Goal: Task Accomplishment & Management: Use online tool/utility

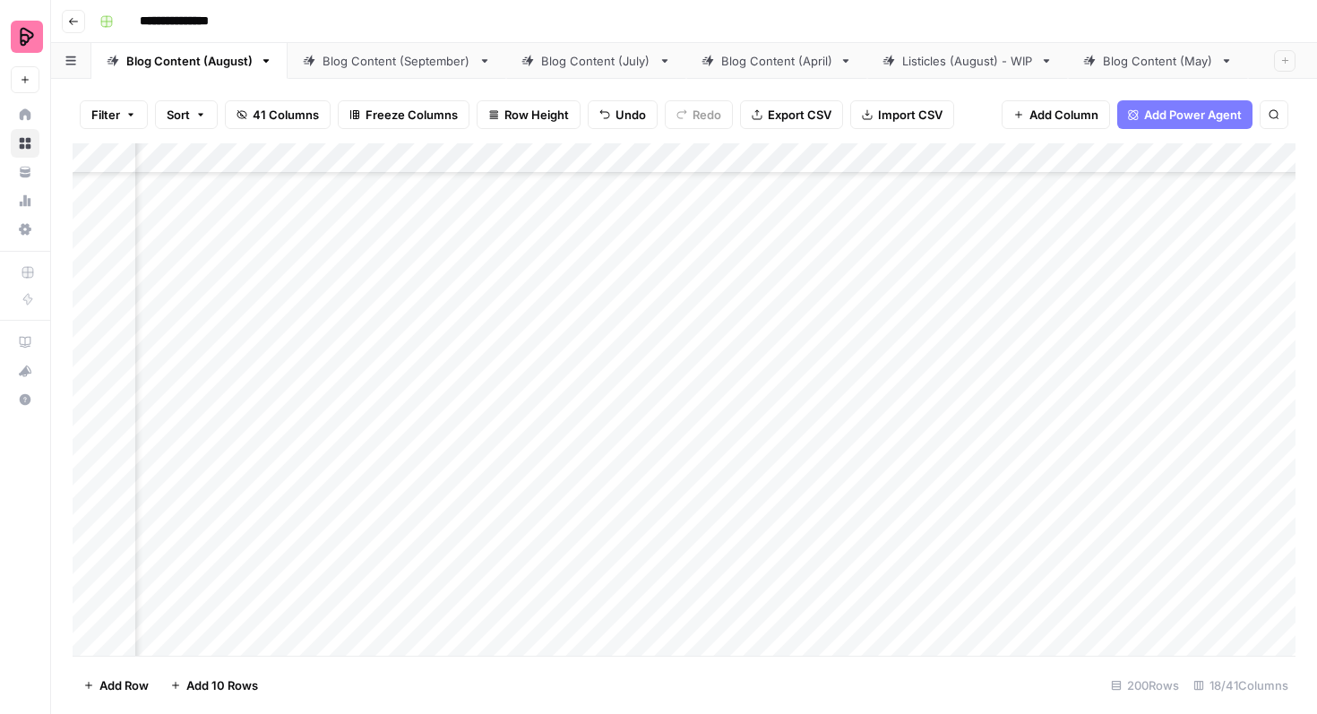
scroll to position [6742, 580]
click at [1198, 295] on div "Add Column" at bounding box center [684, 399] width 1223 height 513
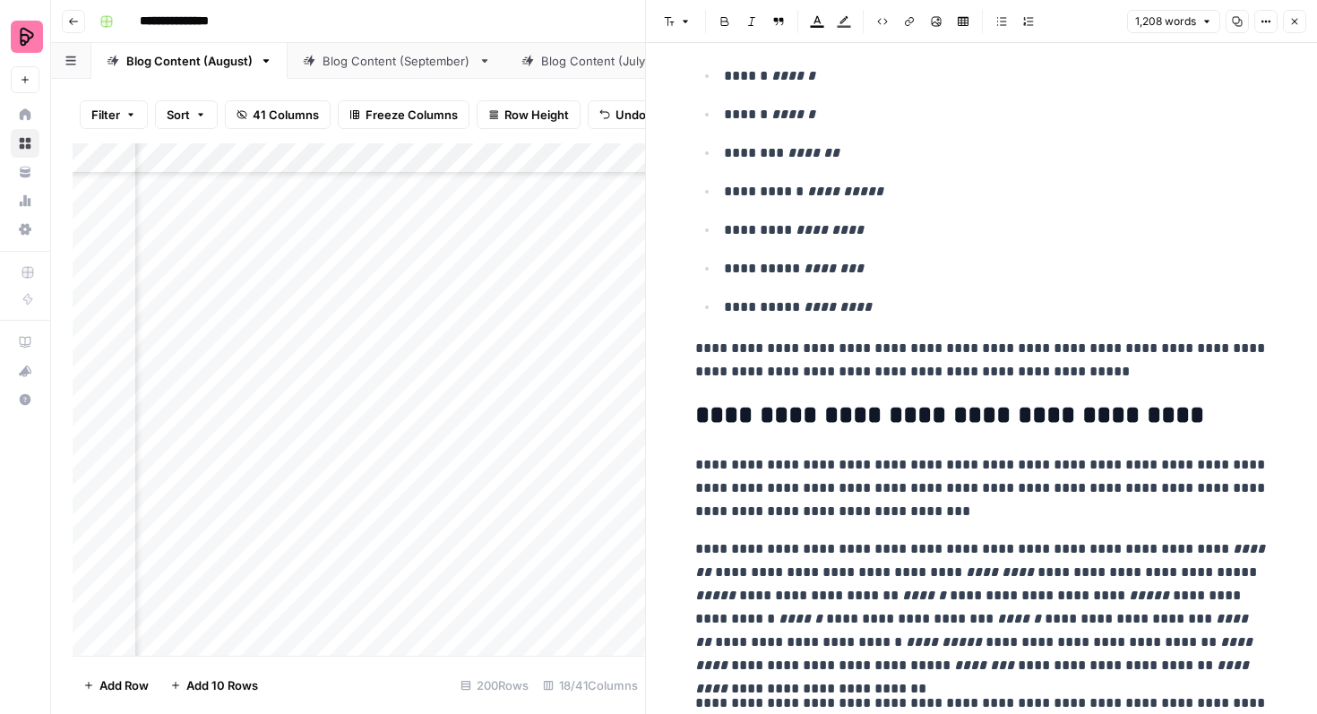
scroll to position [661, 0]
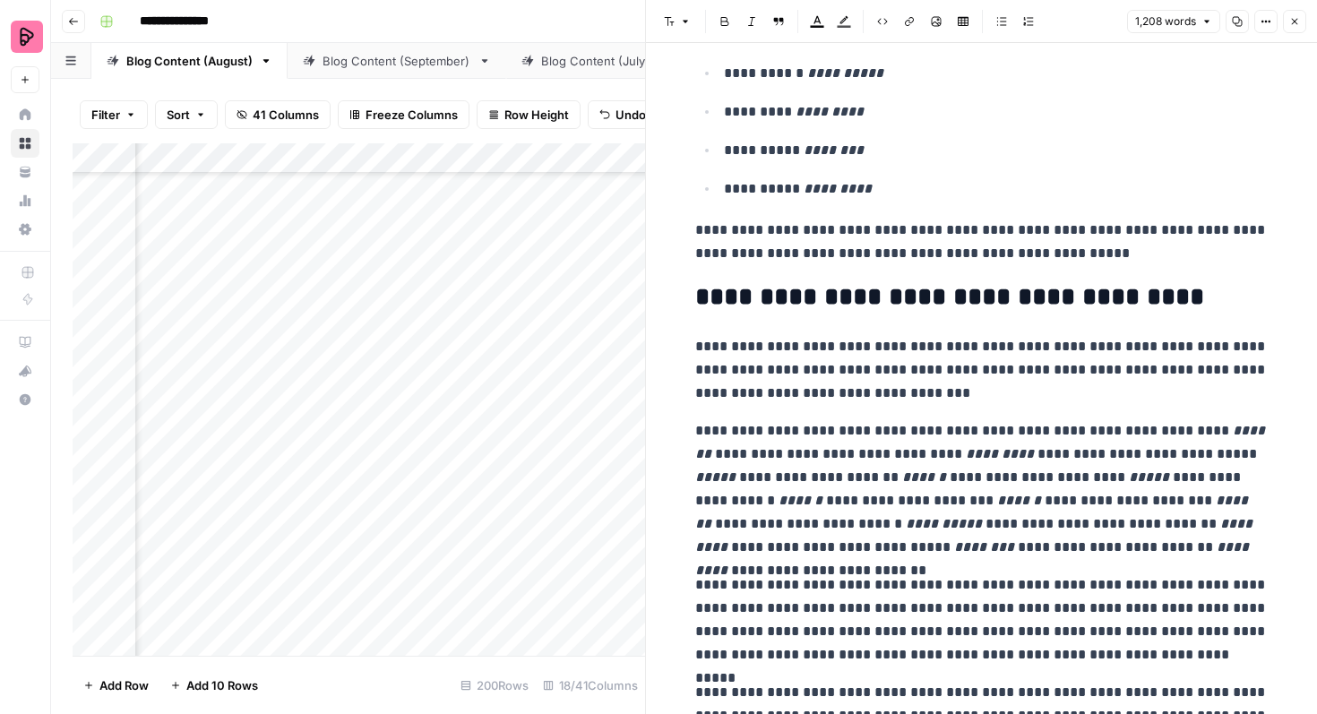
click at [1297, 18] on icon "button" at bounding box center [1295, 21] width 11 height 11
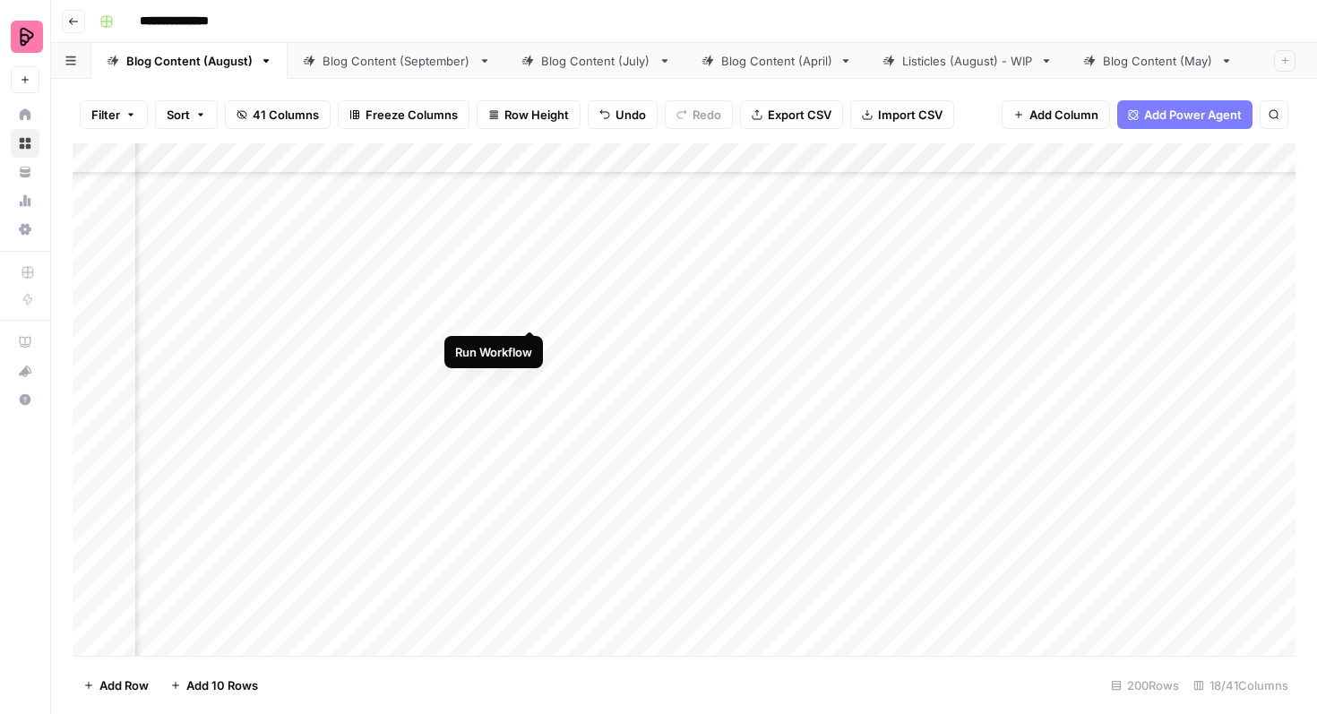
click at [531, 292] on div "Add Column" at bounding box center [684, 399] width 1223 height 513
click at [1198, 342] on div "Add Column" at bounding box center [684, 399] width 1223 height 513
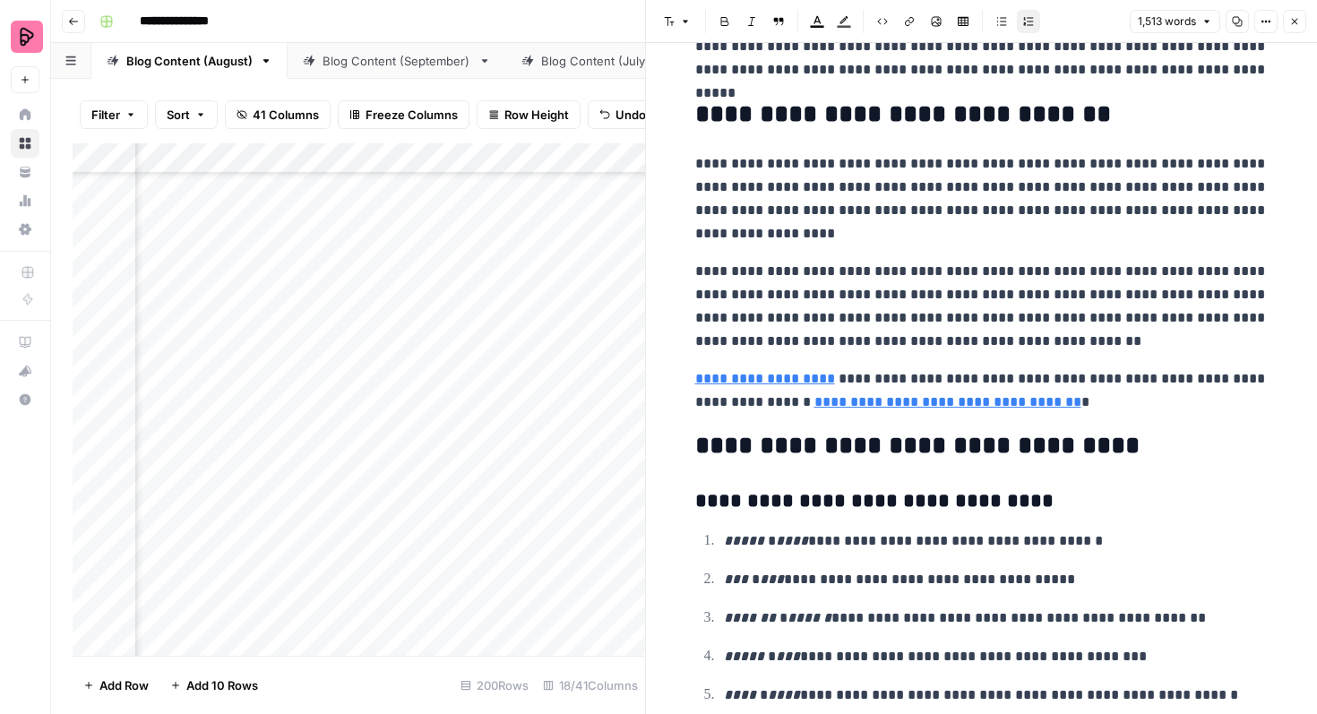
scroll to position [4971, 0]
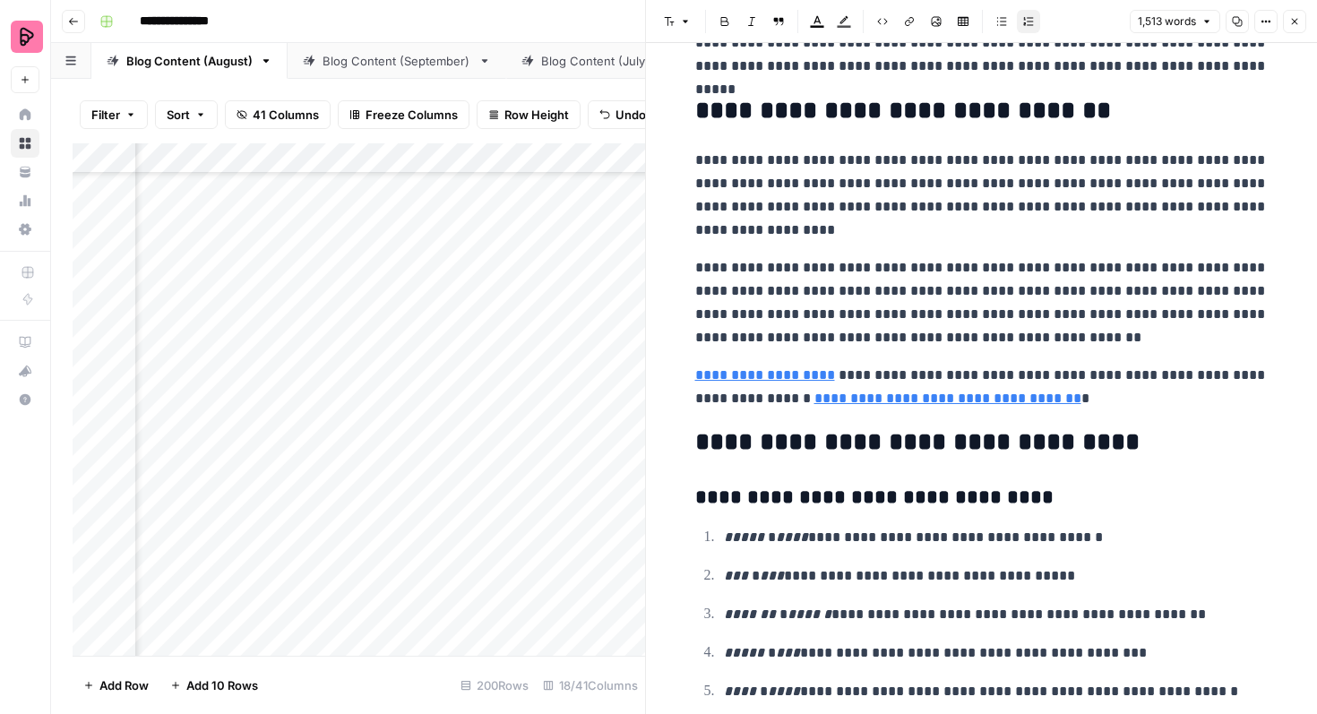
click at [1300, 25] on button "Close" at bounding box center [1294, 21] width 23 height 23
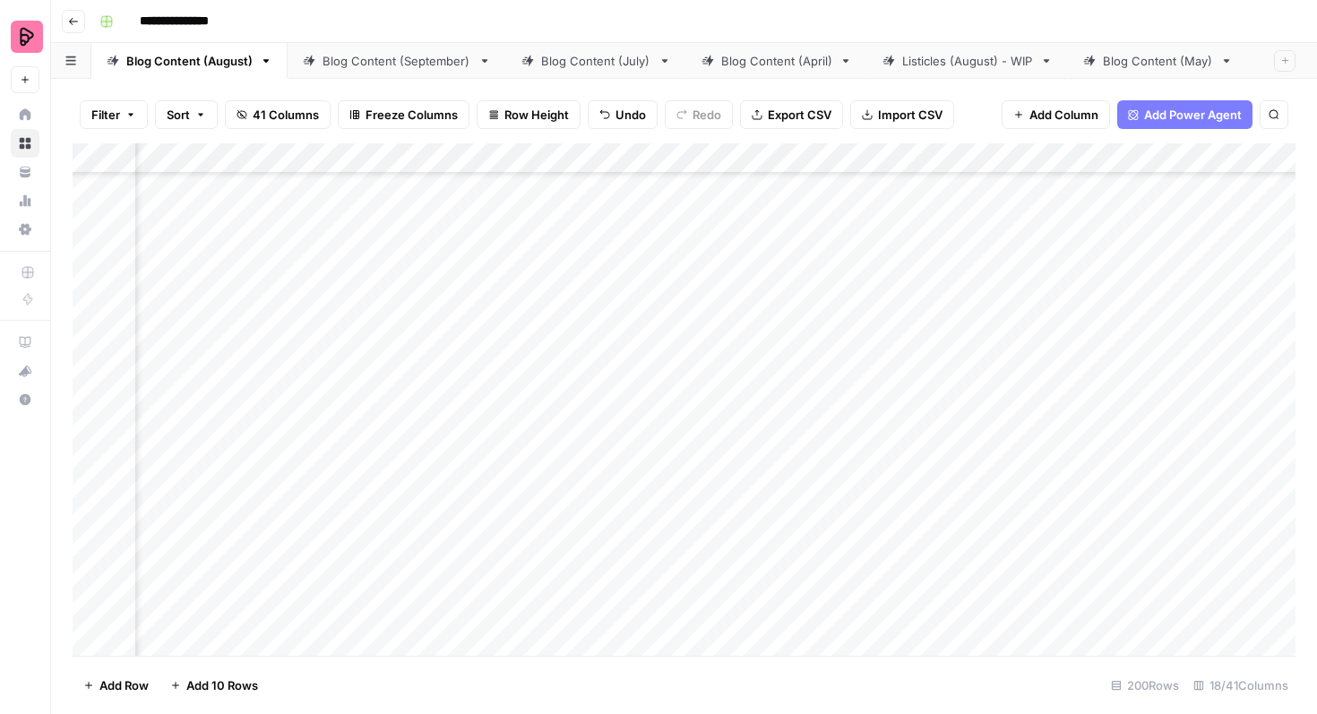
click at [604, 350] on div "Add Column" at bounding box center [684, 399] width 1223 height 513
click at [631, 350] on div "Add Column" at bounding box center [684, 399] width 1223 height 513
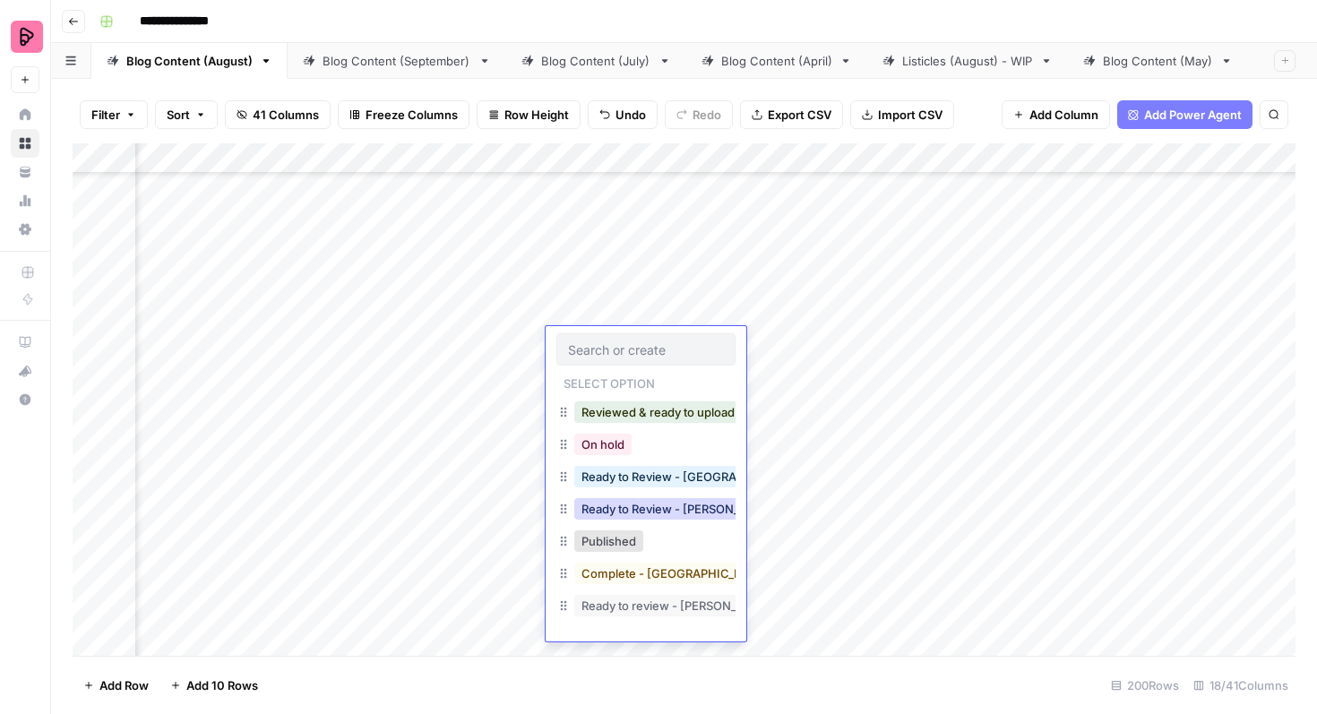
click at [654, 505] on button "Ready to Review - [PERSON_NAME]" at bounding box center [680, 509] width 212 height 22
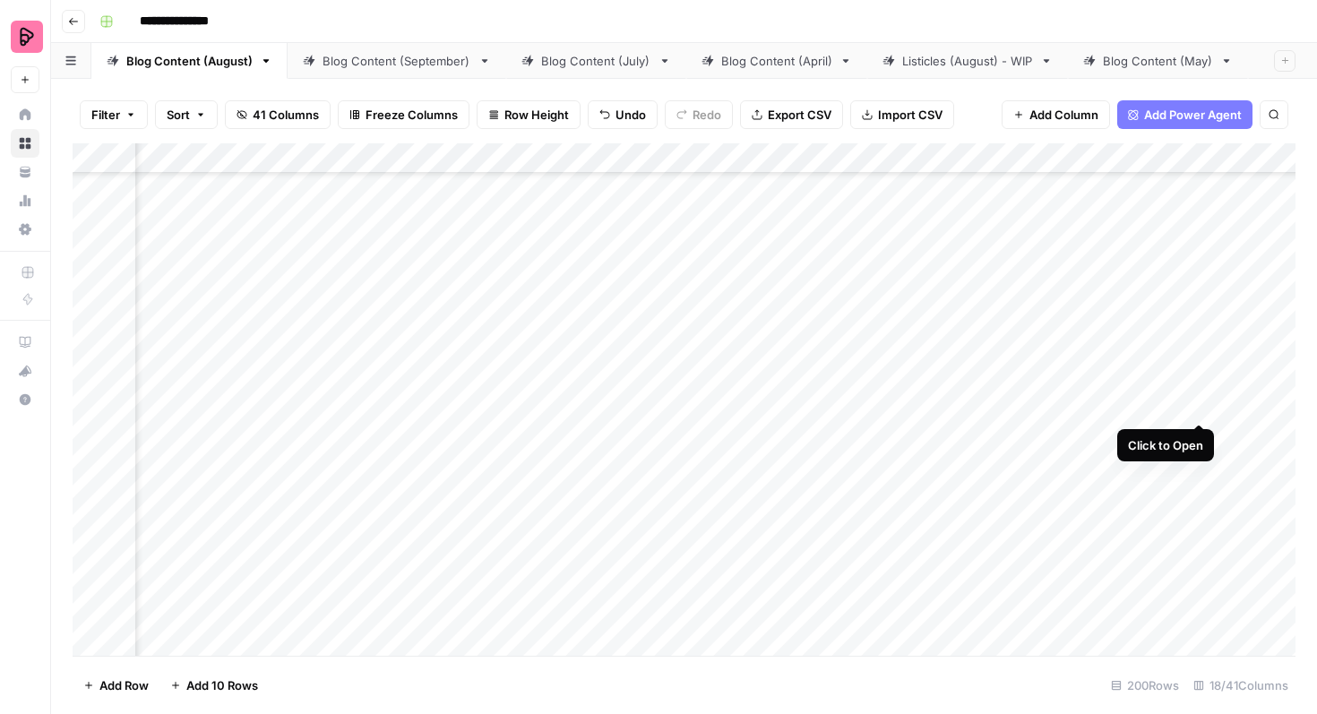
click at [1200, 388] on div "Add Column" at bounding box center [684, 399] width 1223 height 513
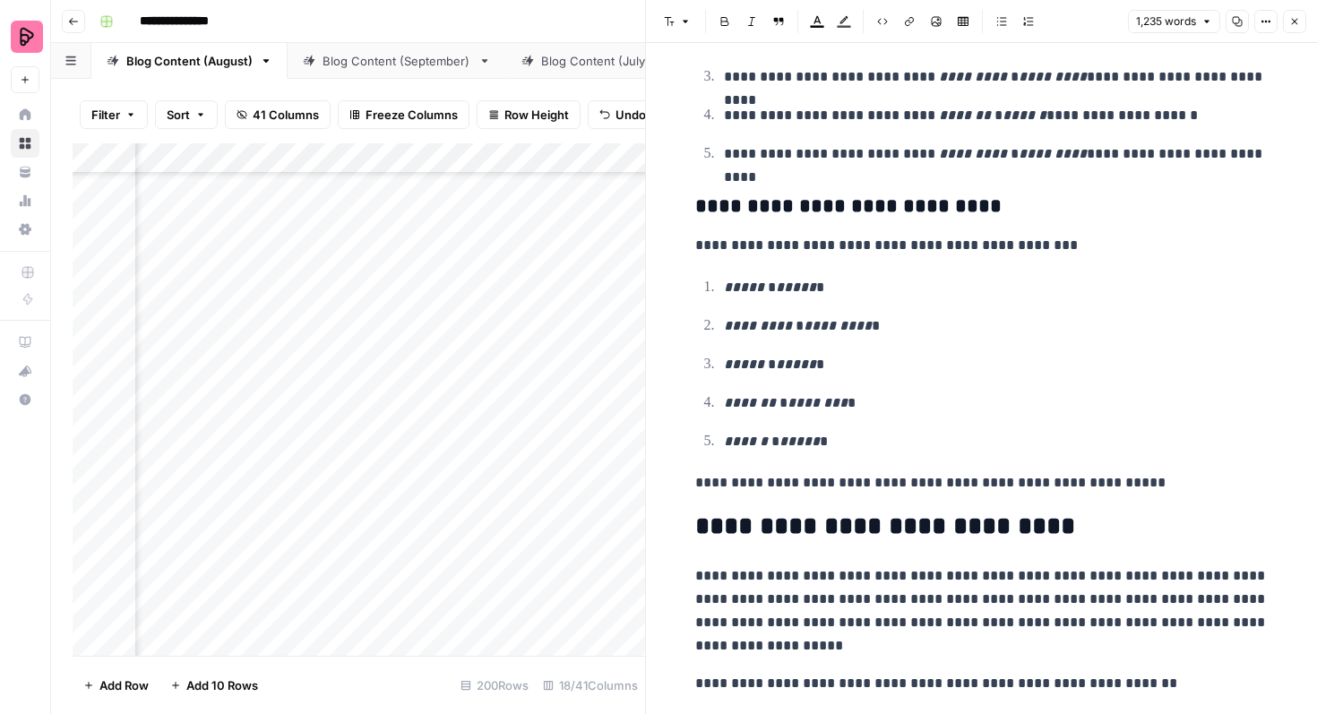
scroll to position [3999, 0]
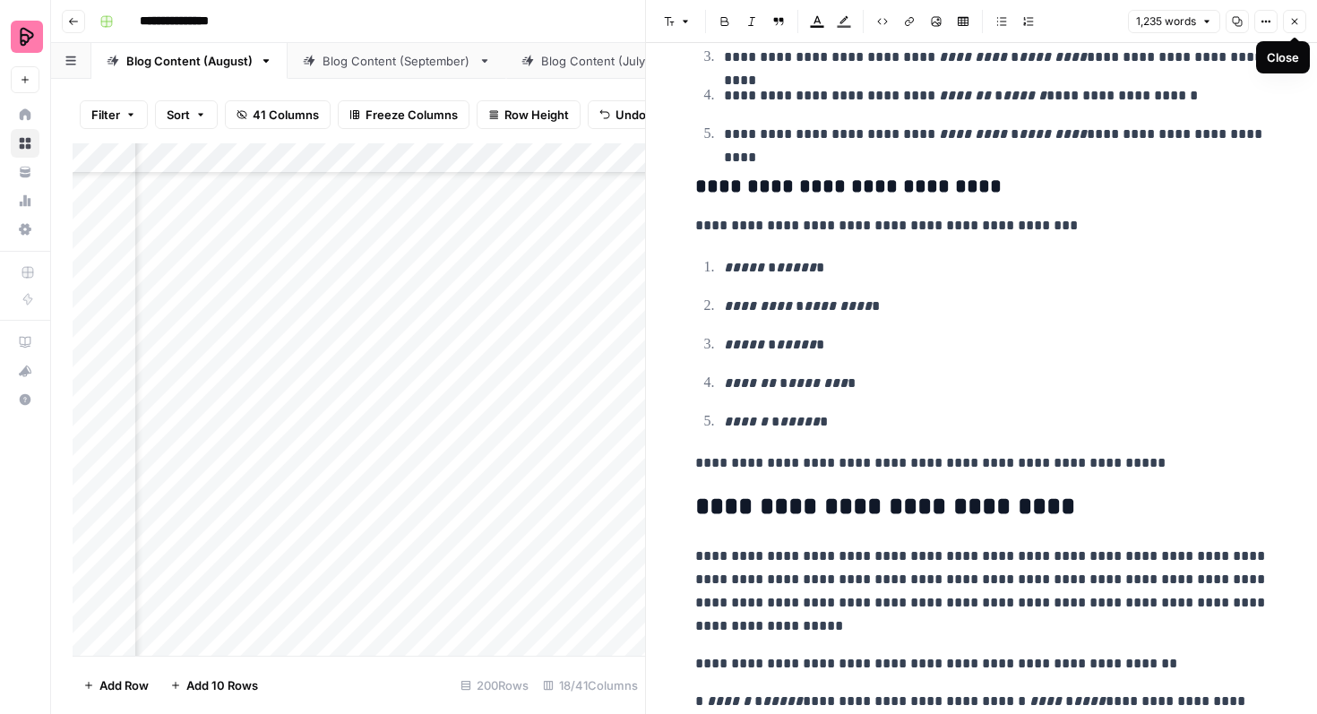
click at [1291, 21] on icon "button" at bounding box center [1295, 21] width 11 height 11
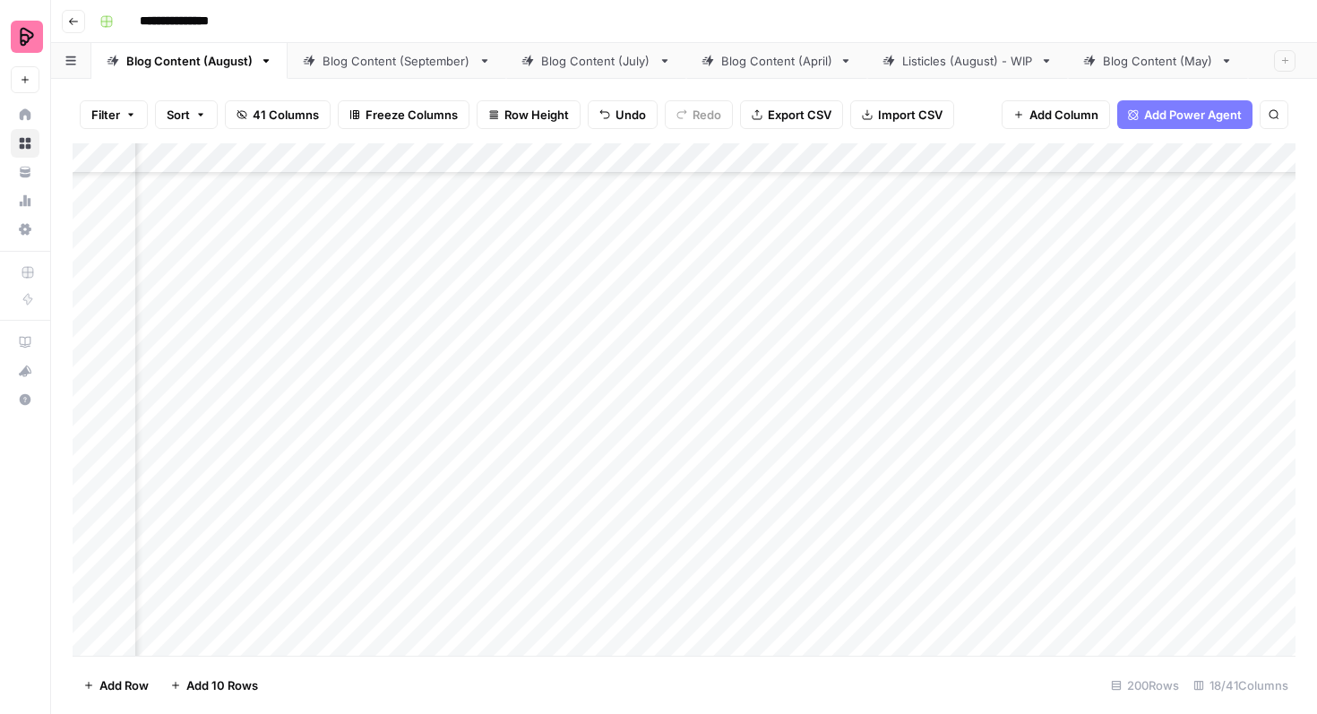
click at [643, 393] on div "Add Column" at bounding box center [684, 399] width 1223 height 513
click at [647, 398] on div "Add Column" at bounding box center [684, 399] width 1223 height 513
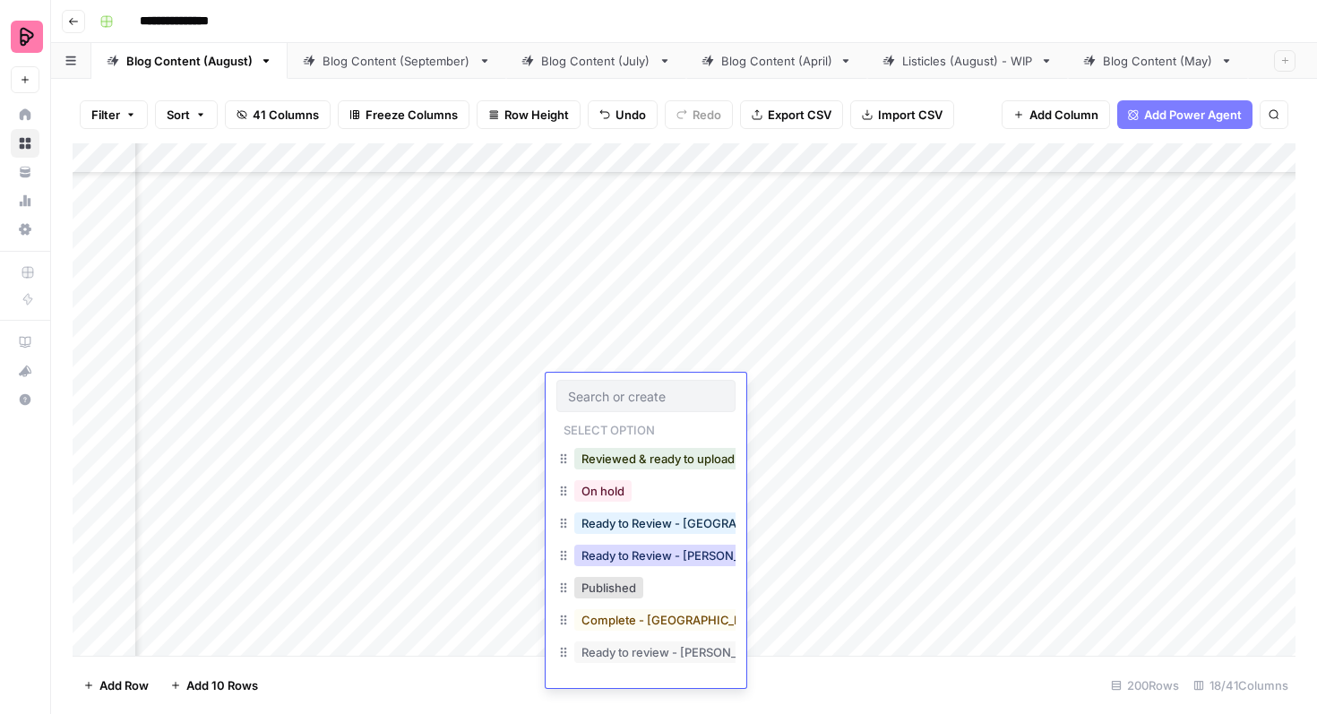
click at [667, 550] on button "Ready to Review - [PERSON_NAME]" at bounding box center [680, 556] width 212 height 22
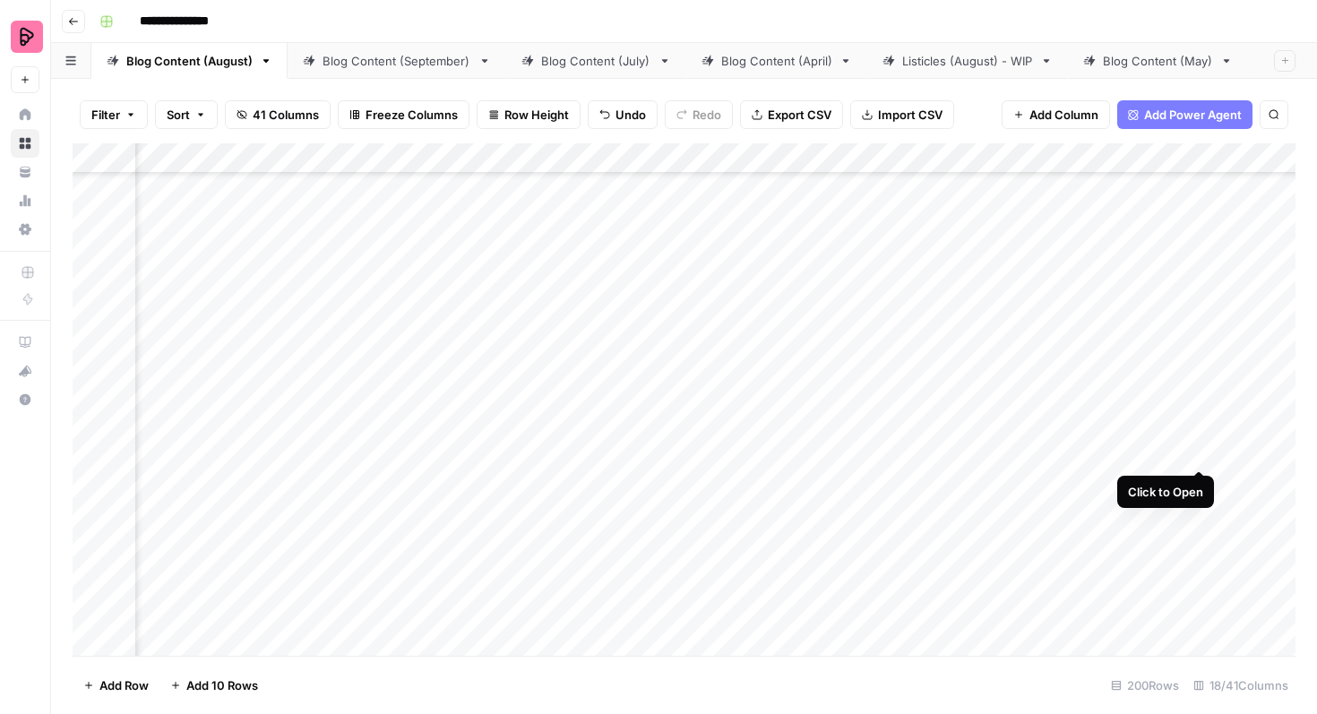
click at [1198, 437] on div "Add Column" at bounding box center [684, 399] width 1223 height 513
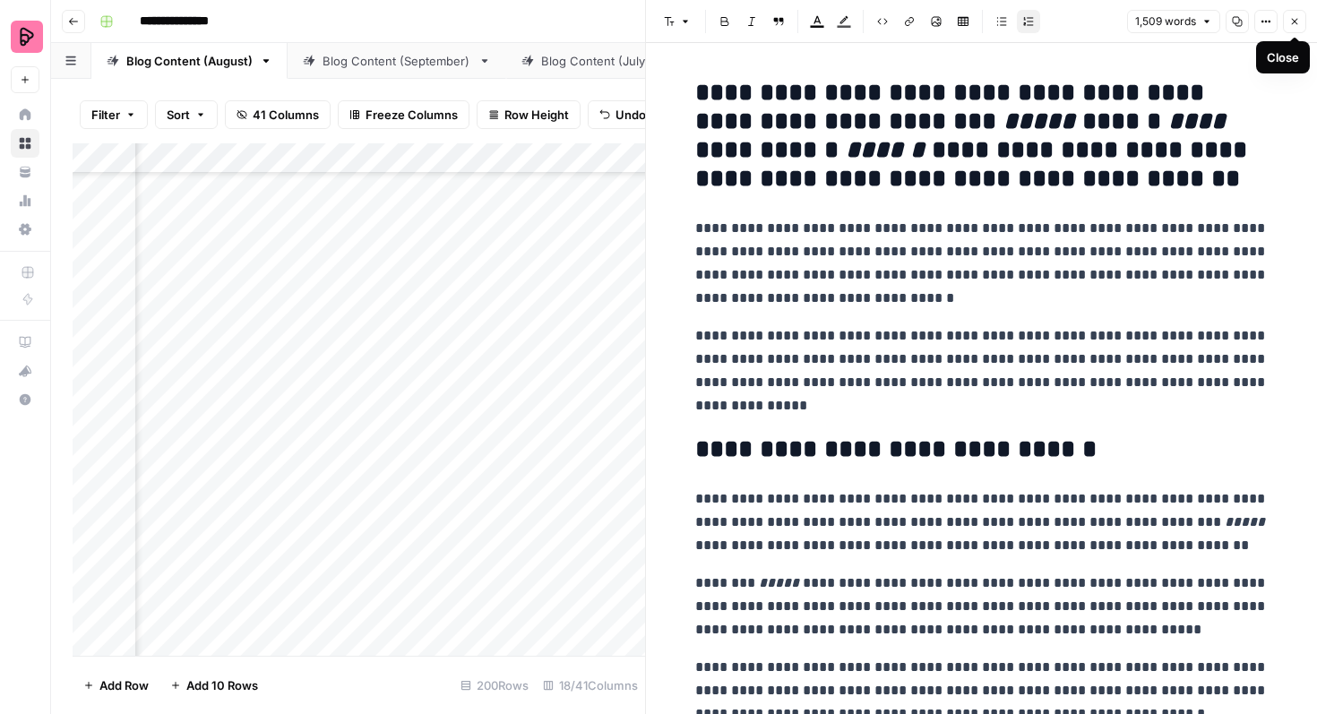
click at [1289, 17] on button "Close" at bounding box center [1294, 21] width 23 height 23
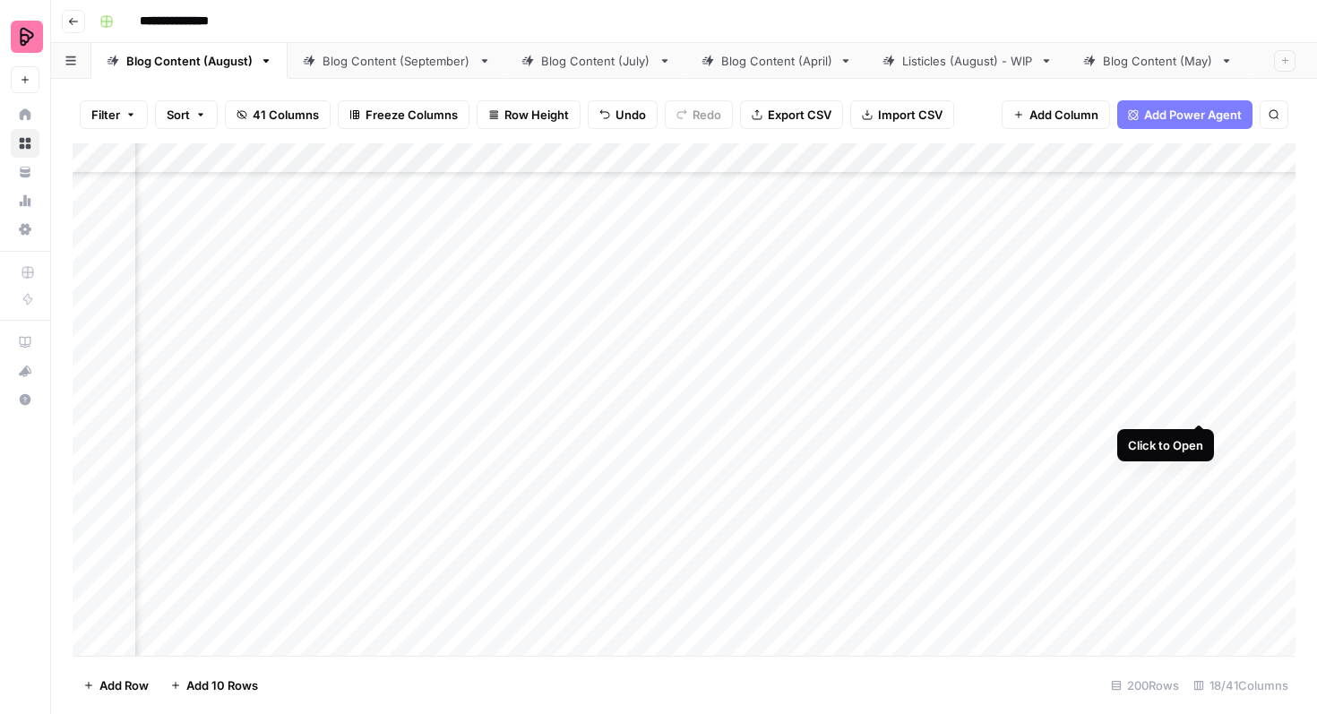
click at [1196, 391] on div "Add Column" at bounding box center [684, 399] width 1223 height 513
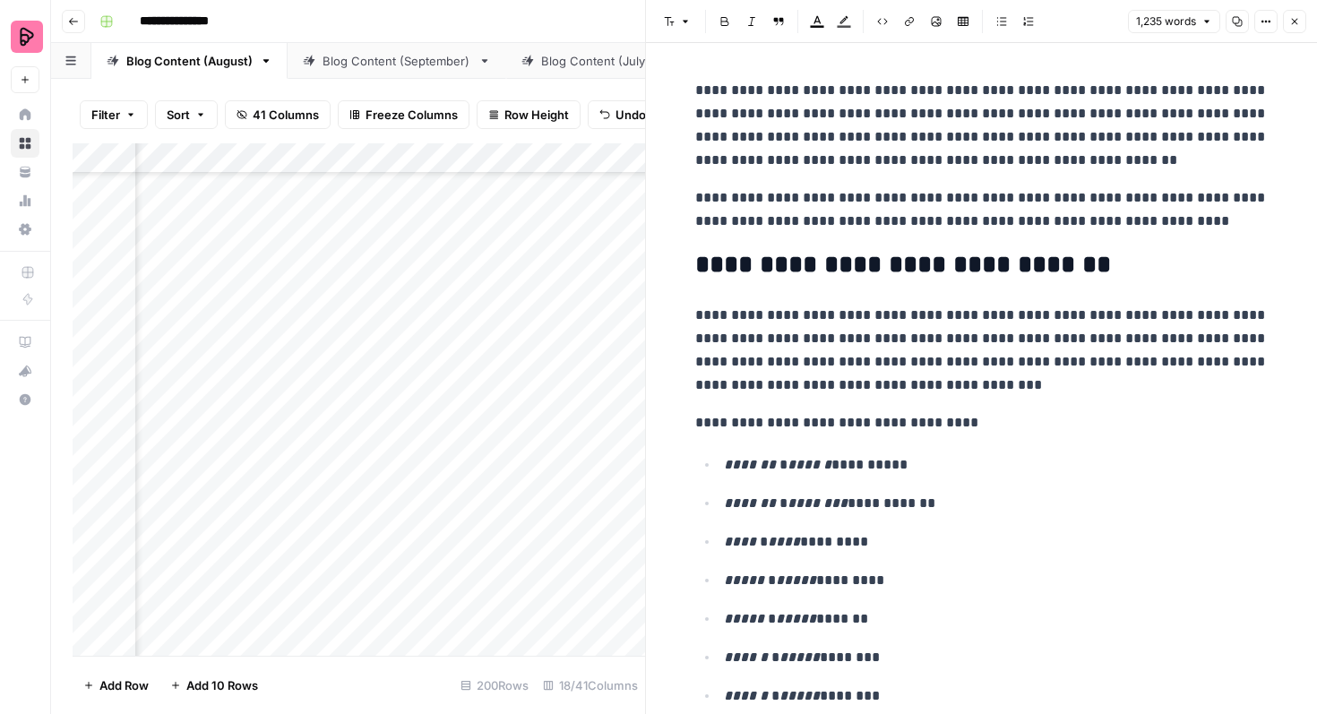
click at [1294, 23] on icon "button" at bounding box center [1295, 21] width 11 height 11
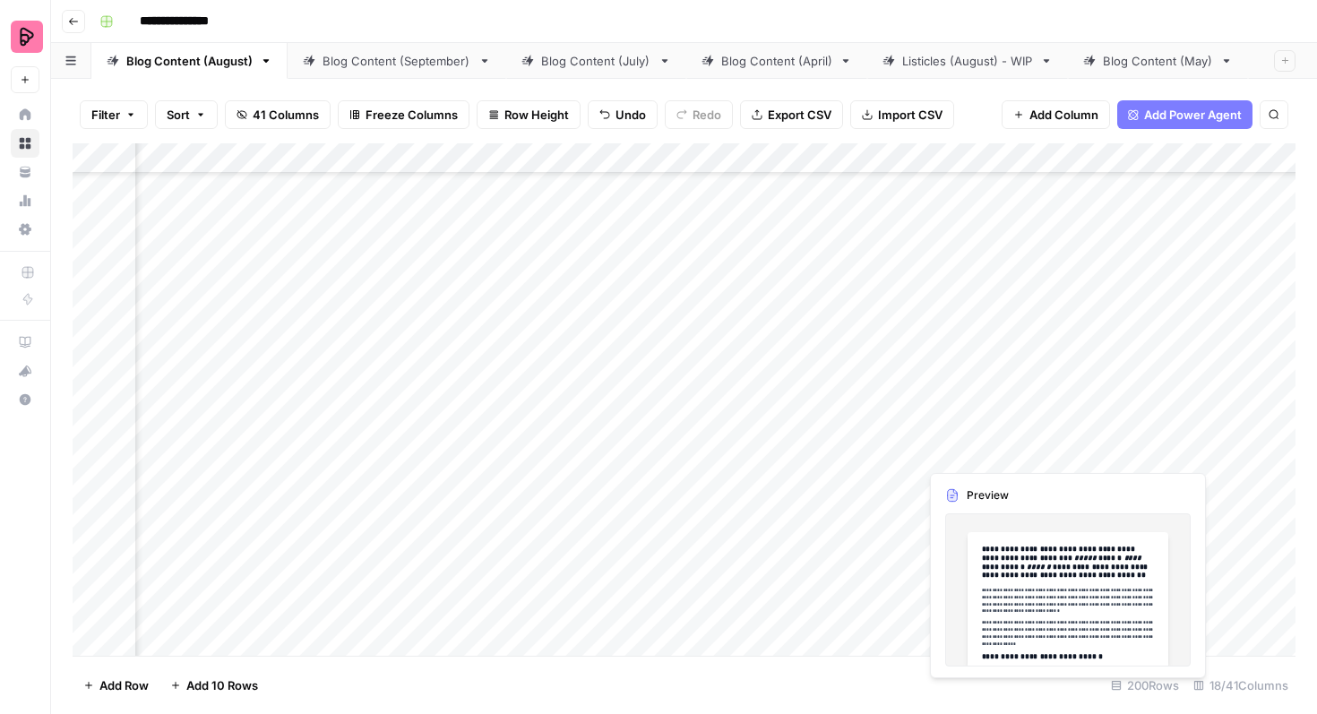
click at [1194, 434] on div "Add Column" at bounding box center [684, 399] width 1223 height 513
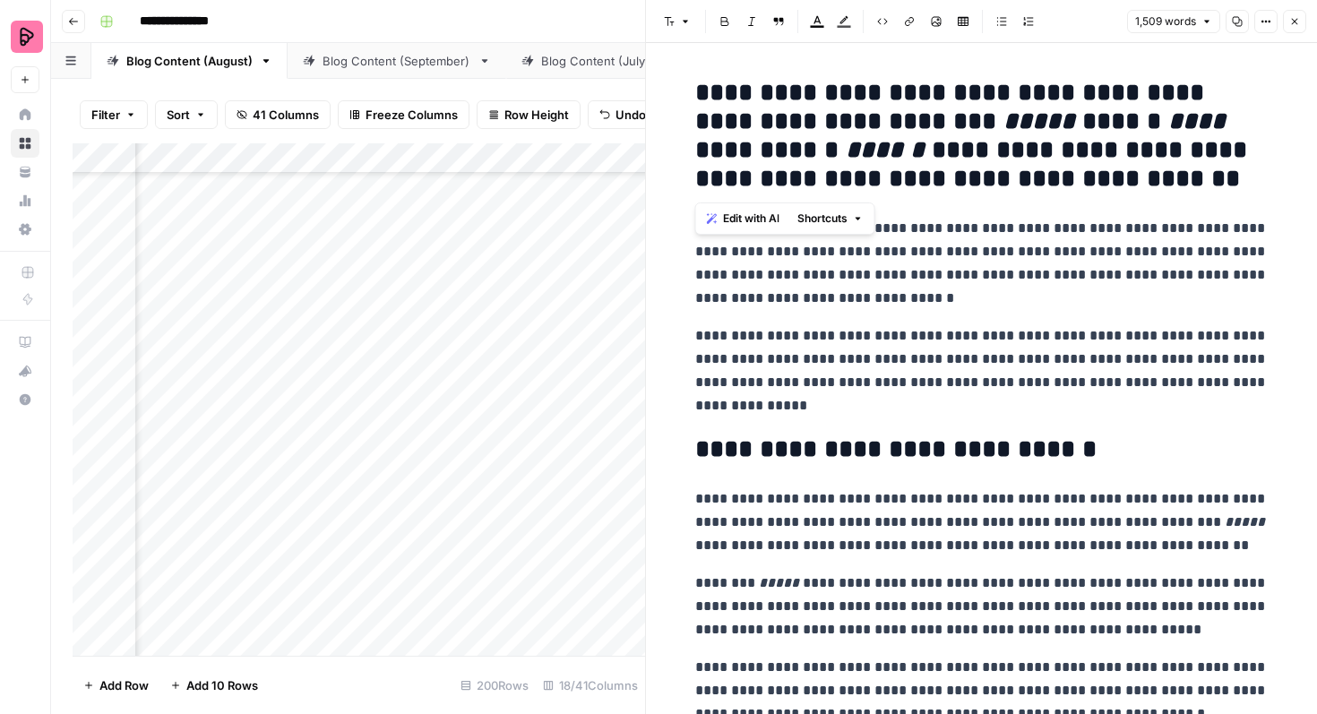
drag, startPoint x: 1046, startPoint y: 177, endPoint x: 661, endPoint y: 95, distance: 394.1
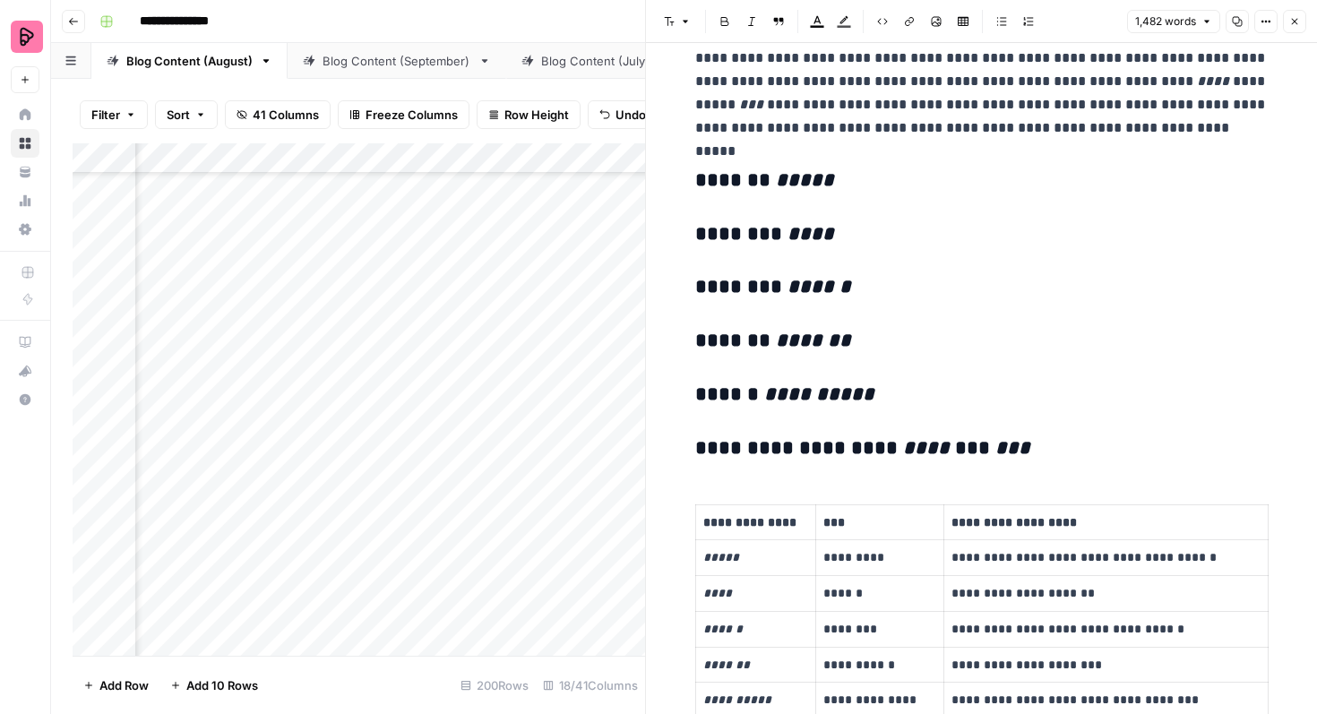
scroll to position [1217, 0]
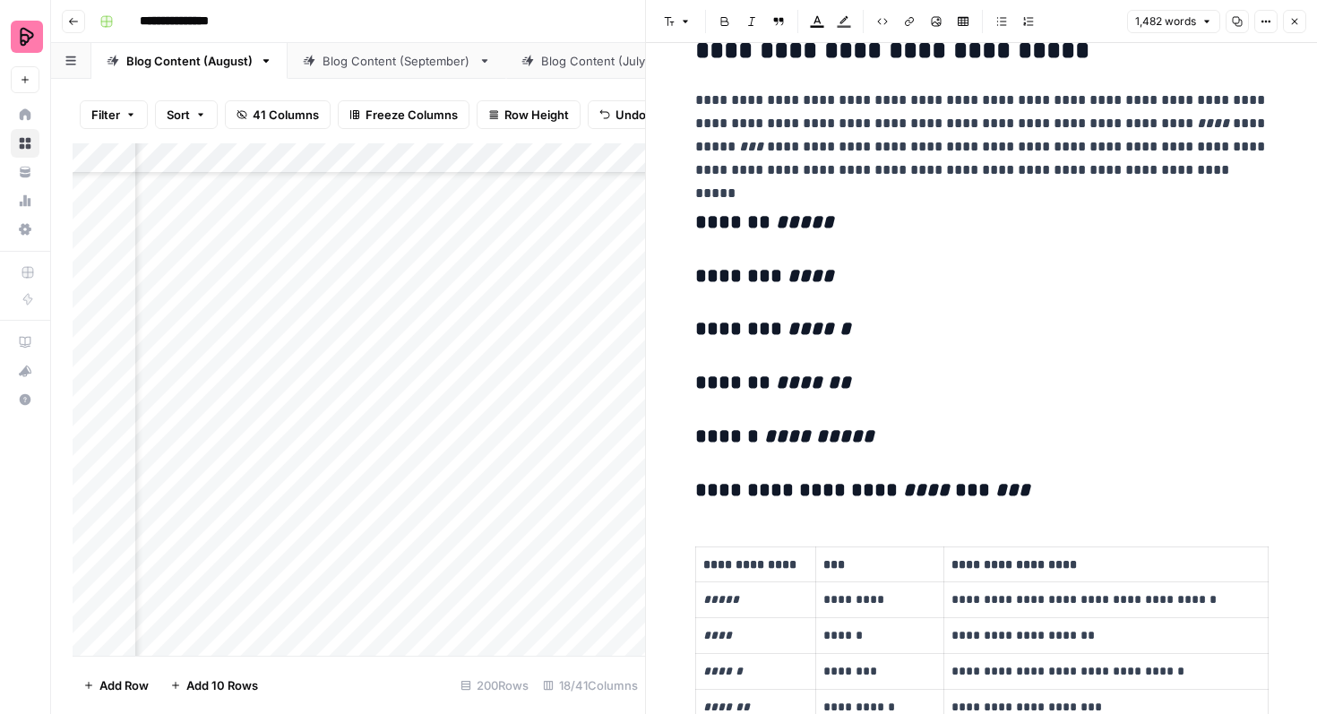
click at [795, 589] on td "*****" at bounding box center [755, 601] width 120 height 36
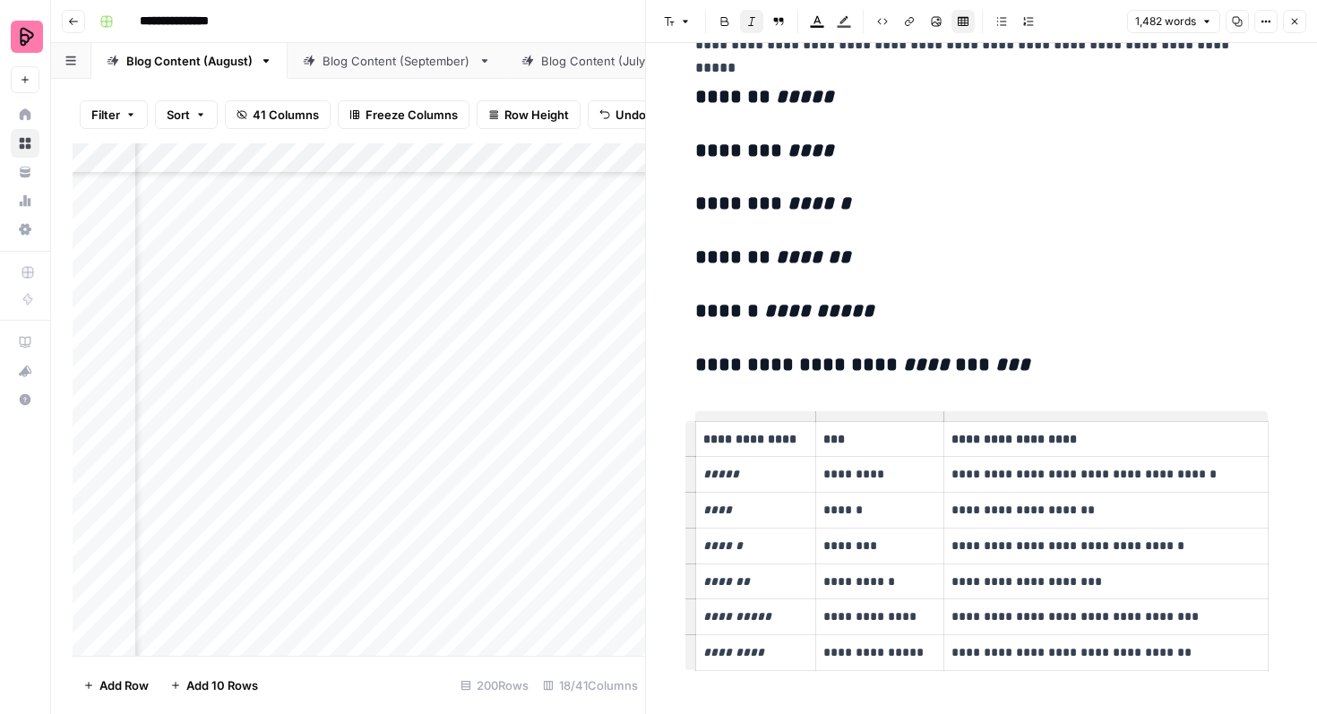
scroll to position [1352, 0]
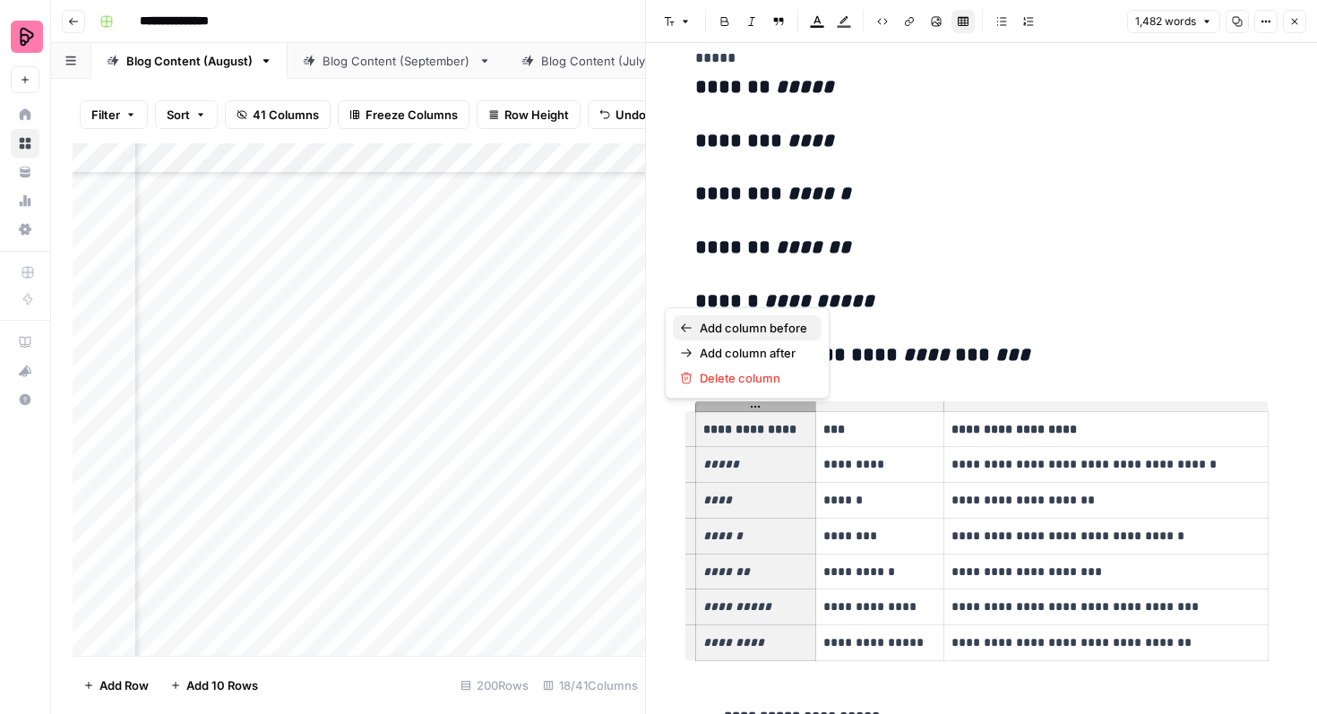
click at [749, 333] on span "Add column before" at bounding box center [754, 328] width 108 height 18
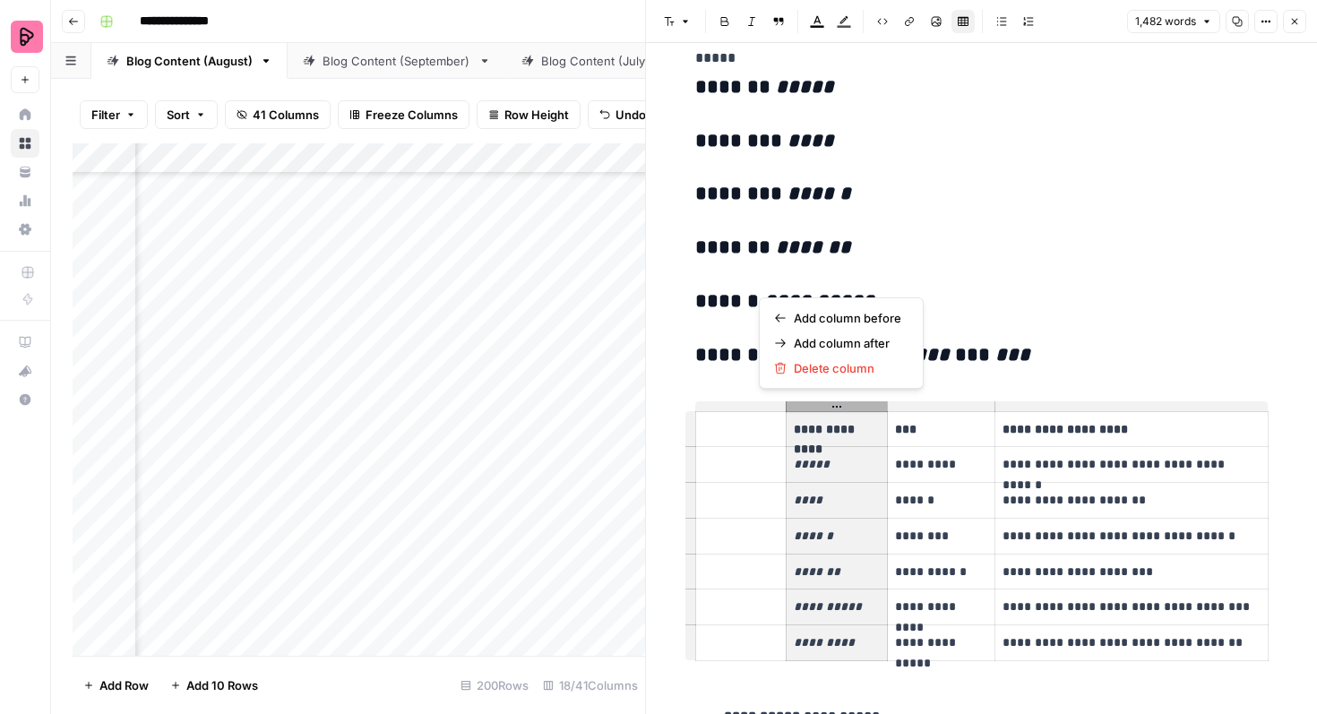
click at [748, 440] on p at bounding box center [741, 429] width 75 height 21
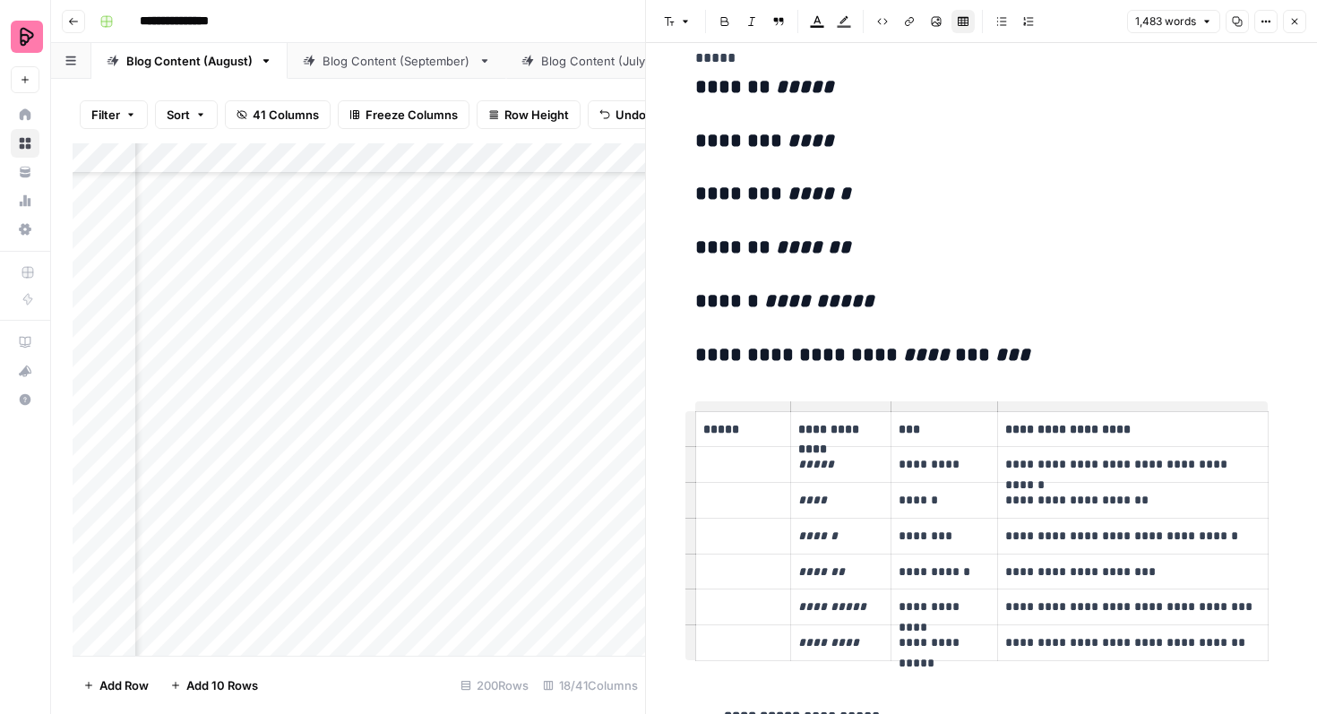
click at [732, 473] on p at bounding box center [744, 464] width 81 height 21
click at [725, 497] on p at bounding box center [744, 500] width 81 height 21
click at [714, 543] on p at bounding box center [744, 536] width 81 height 21
click at [730, 582] on p at bounding box center [744, 572] width 81 height 21
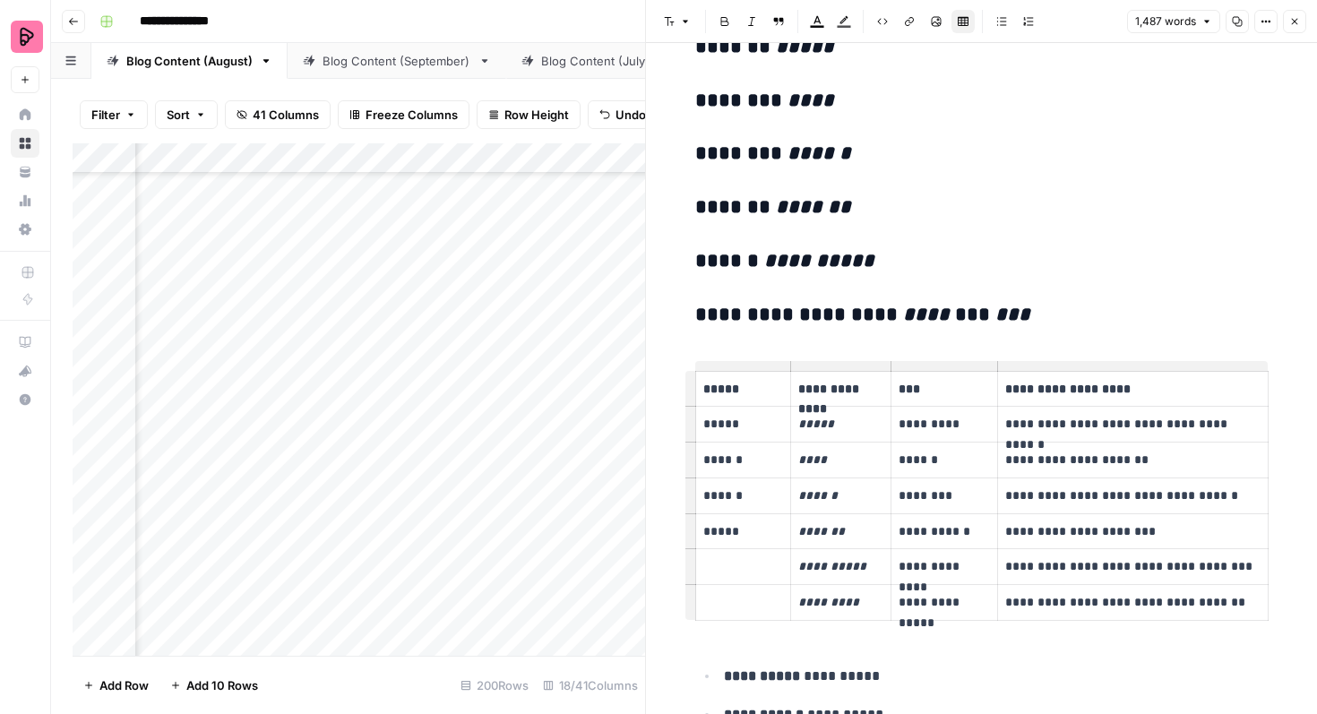
scroll to position [1398, 0]
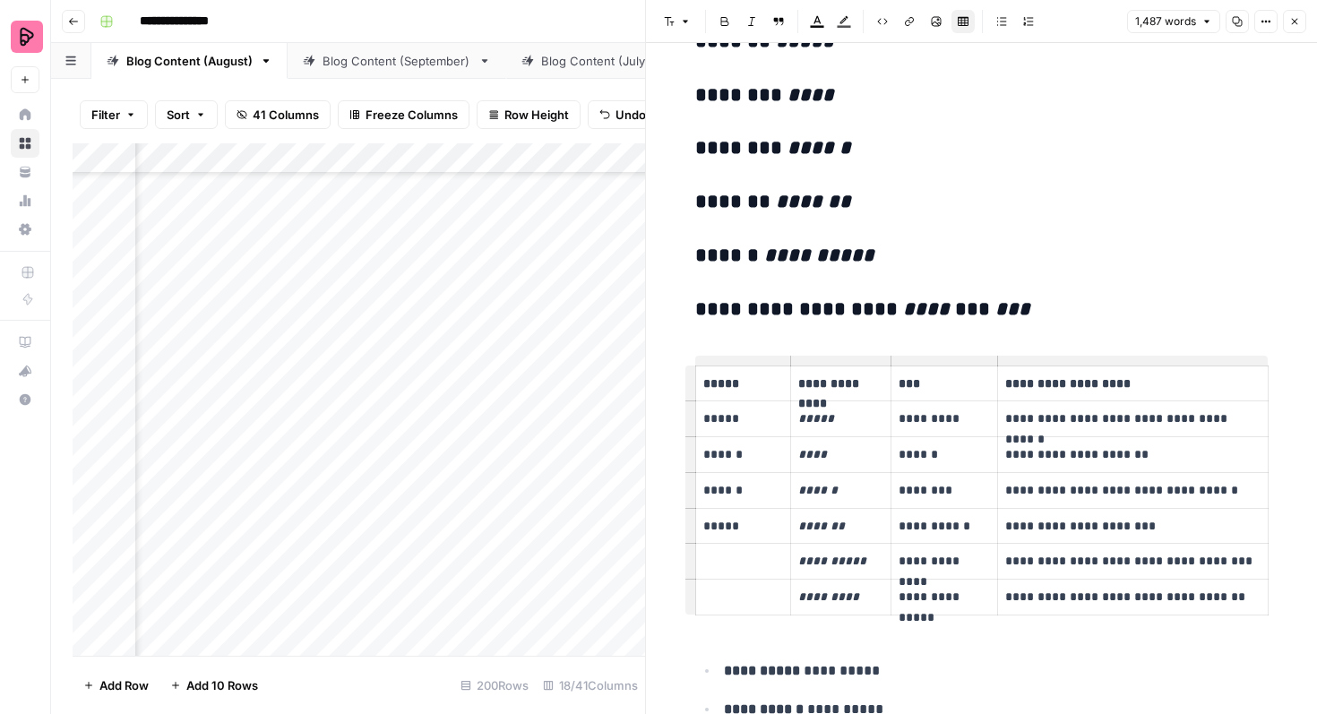
click at [730, 564] on p at bounding box center [744, 561] width 81 height 21
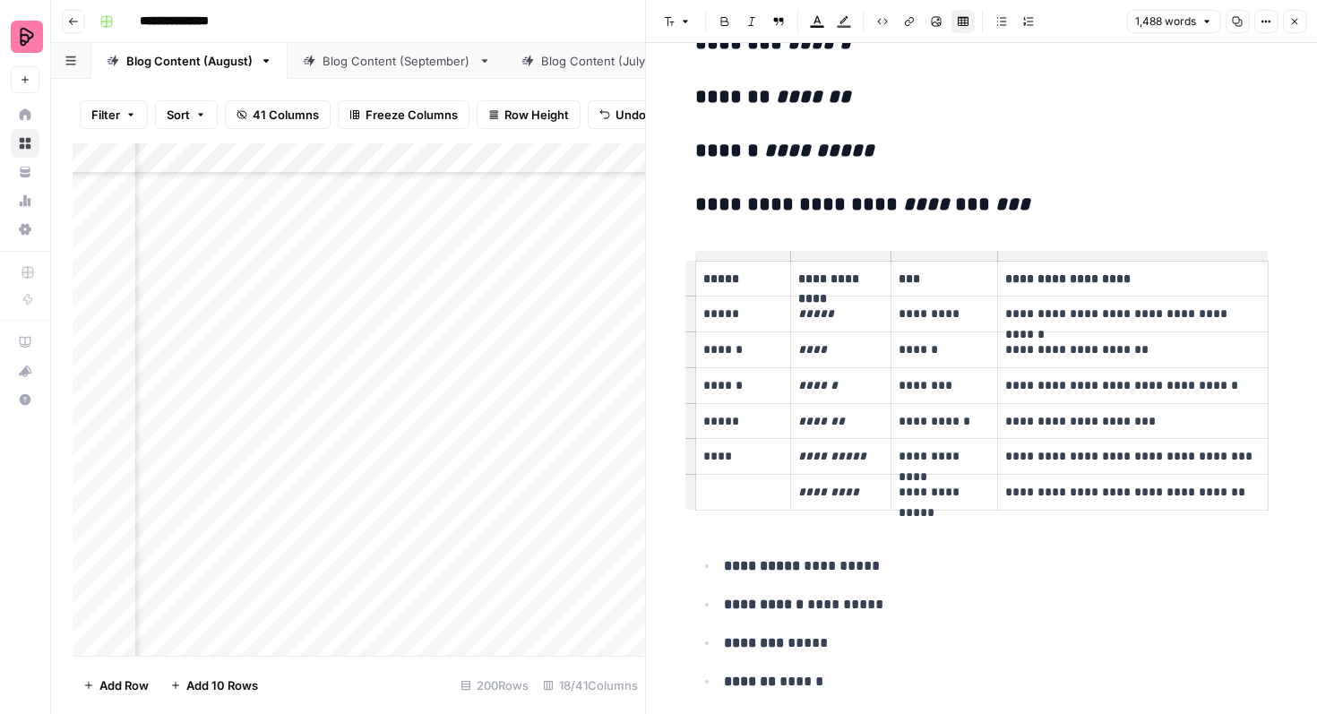
scroll to position [1500, 0]
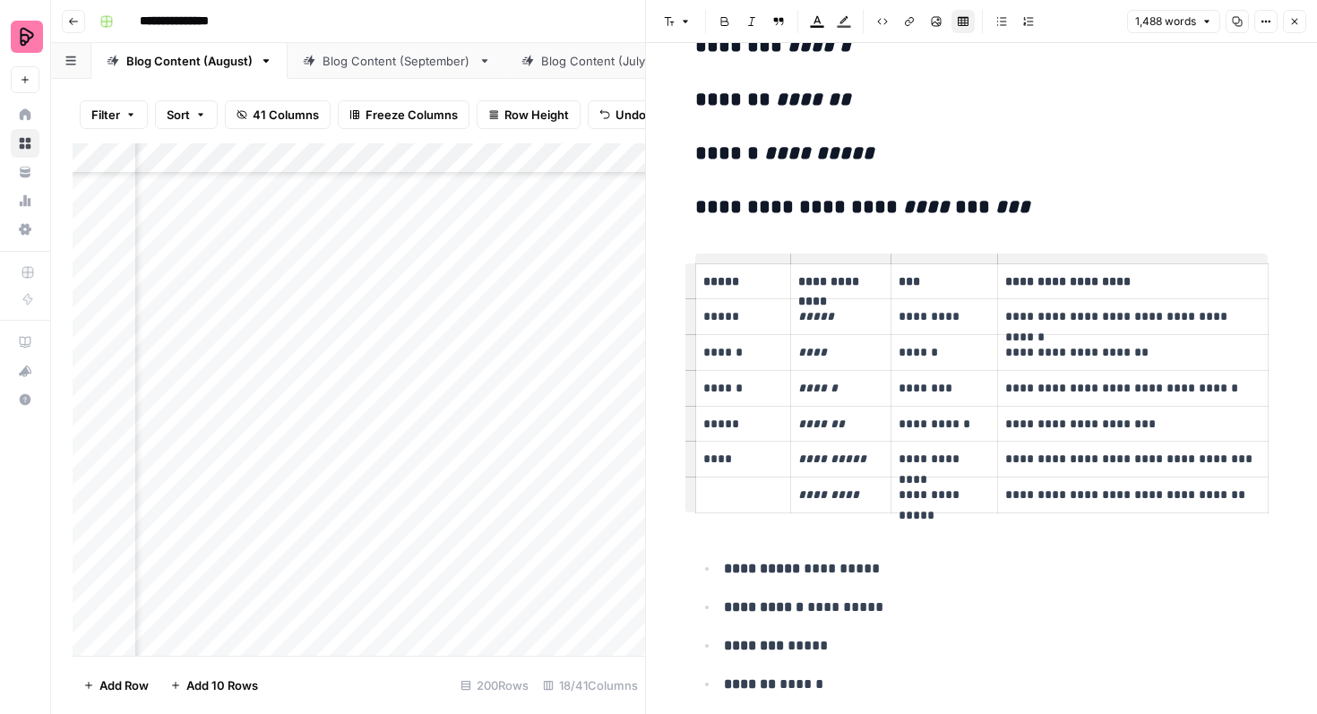
click at [1258, 18] on button "Options" at bounding box center [1266, 21] width 23 height 23
click at [759, 286] on p "*****" at bounding box center [744, 282] width 81 height 21
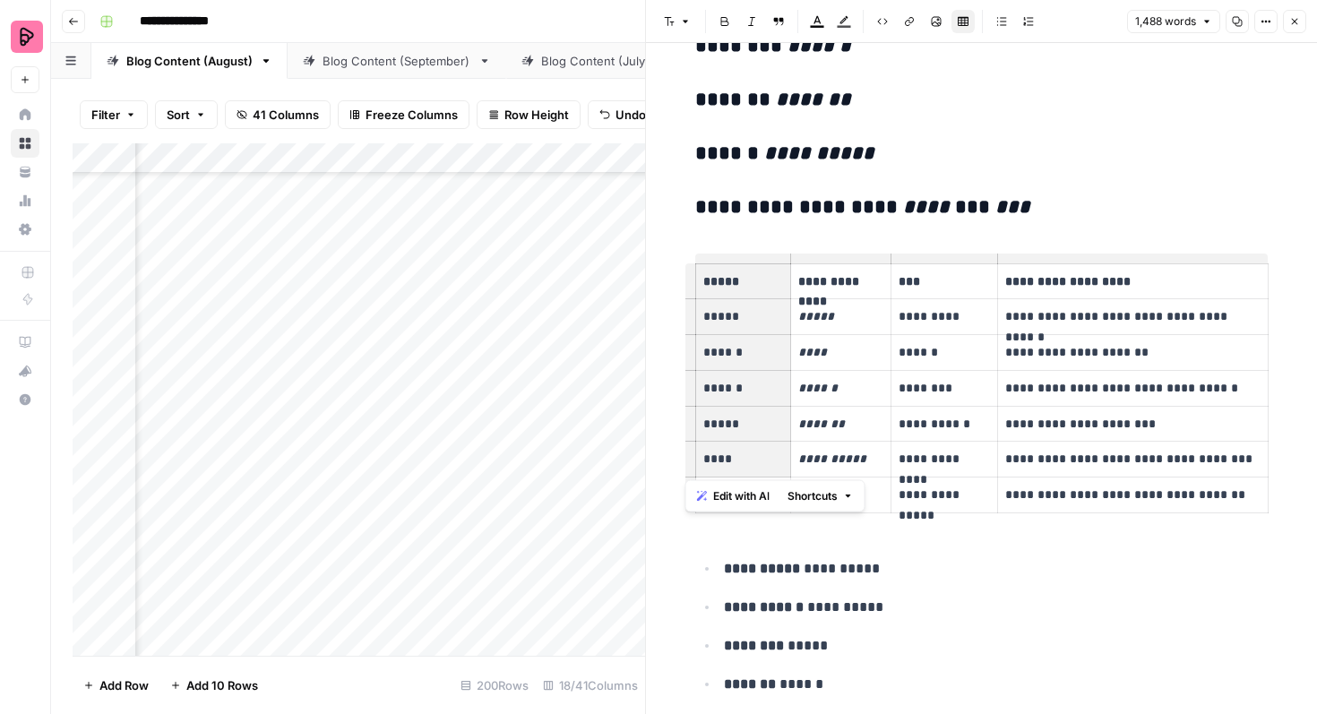
drag, startPoint x: 758, startPoint y: 276, endPoint x: 757, endPoint y: 465, distance: 189.1
click at [757, 465] on tbody "**********" at bounding box center [981, 387] width 573 height 249
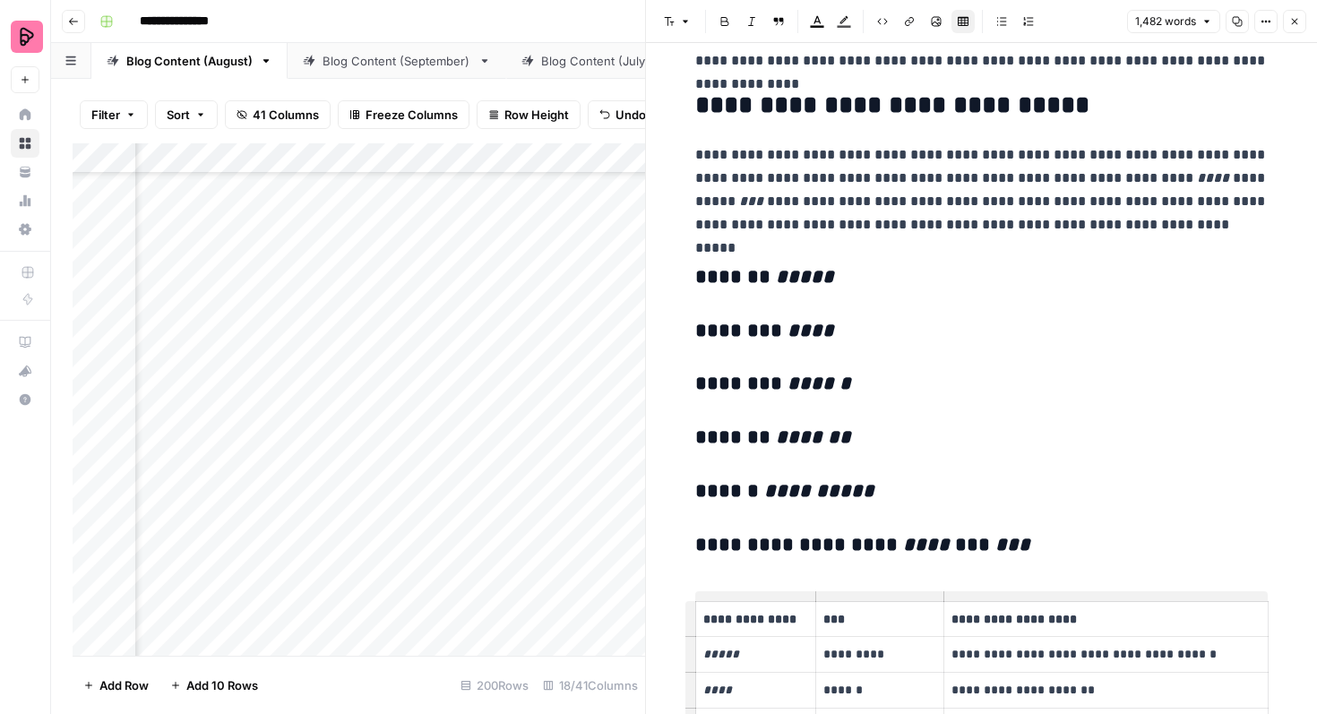
scroll to position [1166, 0]
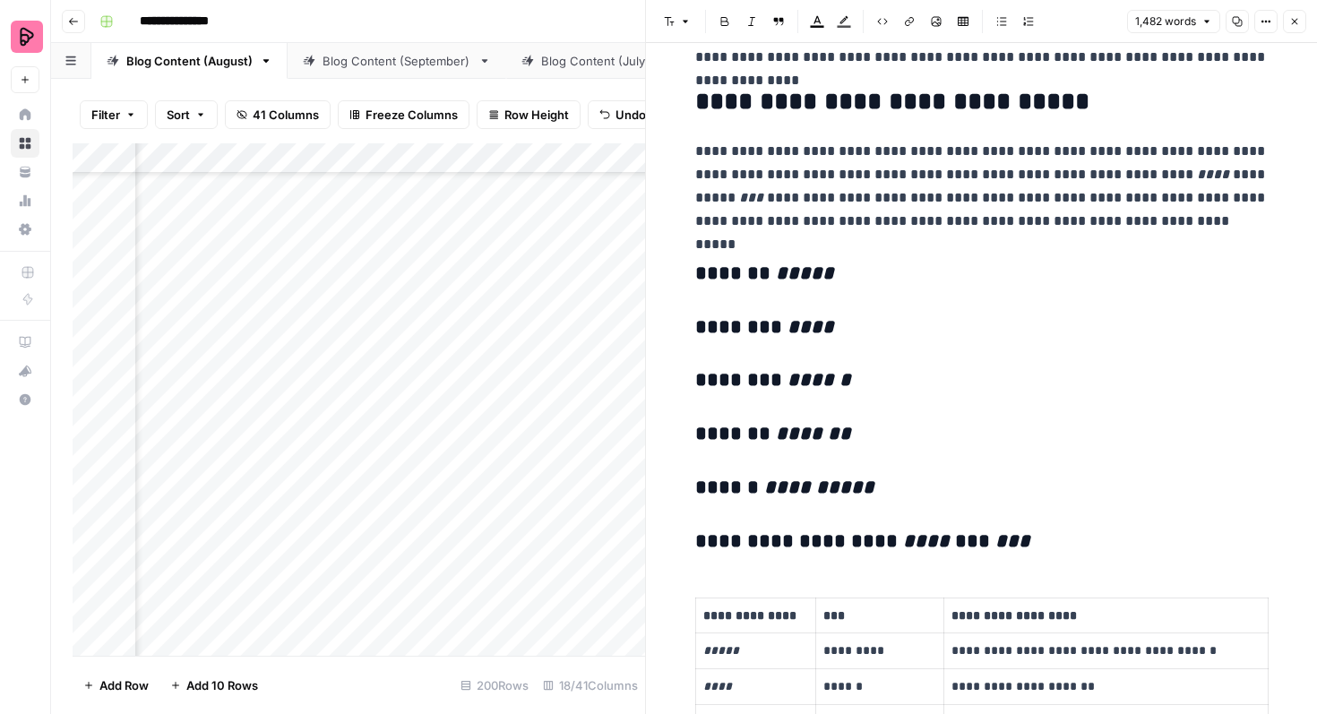
click at [937, 94] on h2 "**********" at bounding box center [982, 102] width 574 height 29
drag, startPoint x: 1033, startPoint y: 542, endPoint x: 676, endPoint y: 262, distance: 454.5
click at [692, 30] on button "Font style" at bounding box center [677, 21] width 41 height 23
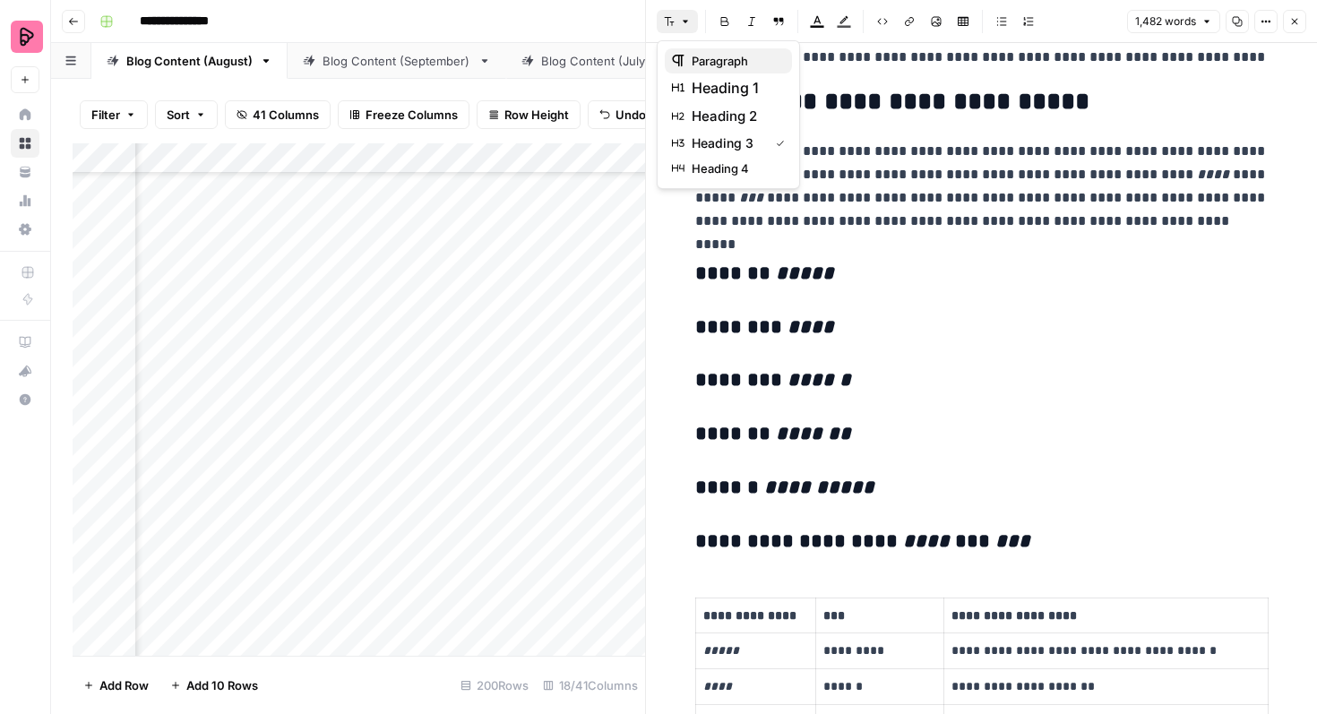
click at [694, 59] on span "paragraph" at bounding box center [735, 61] width 86 height 18
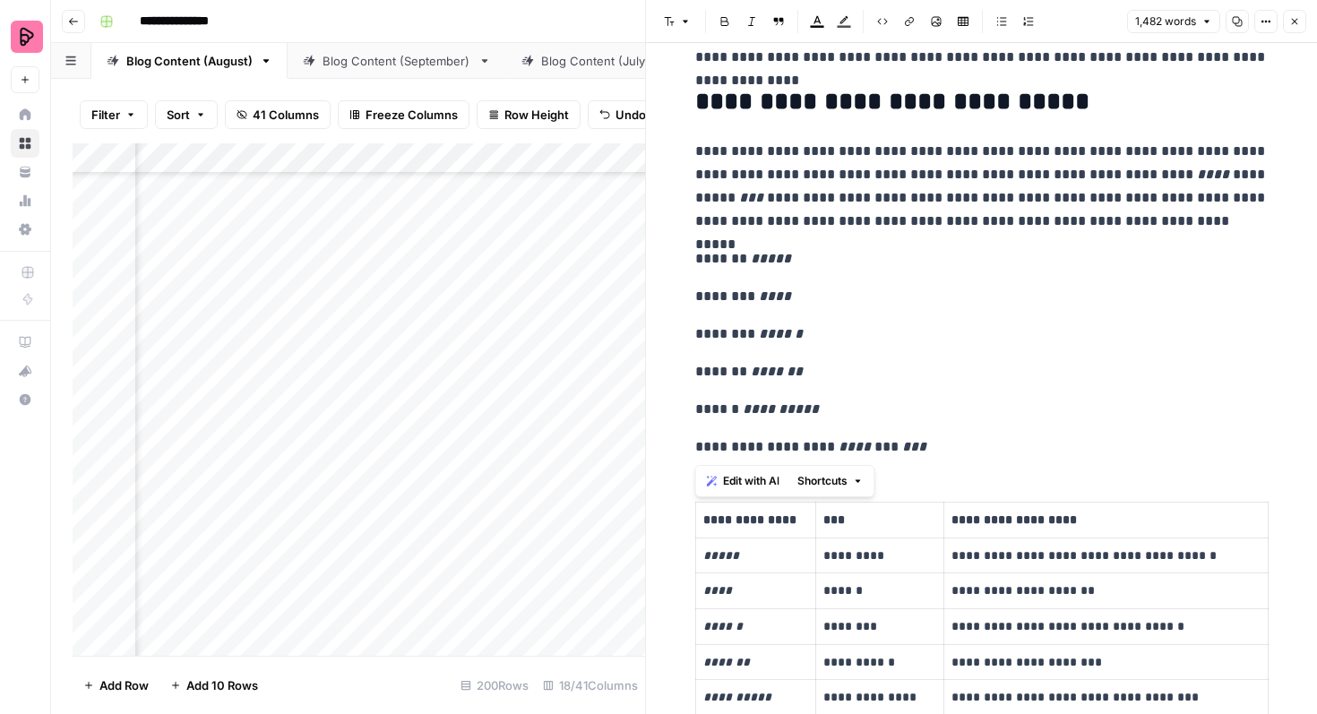
click at [937, 333] on p "******** ******" at bounding box center [982, 334] width 574 height 23
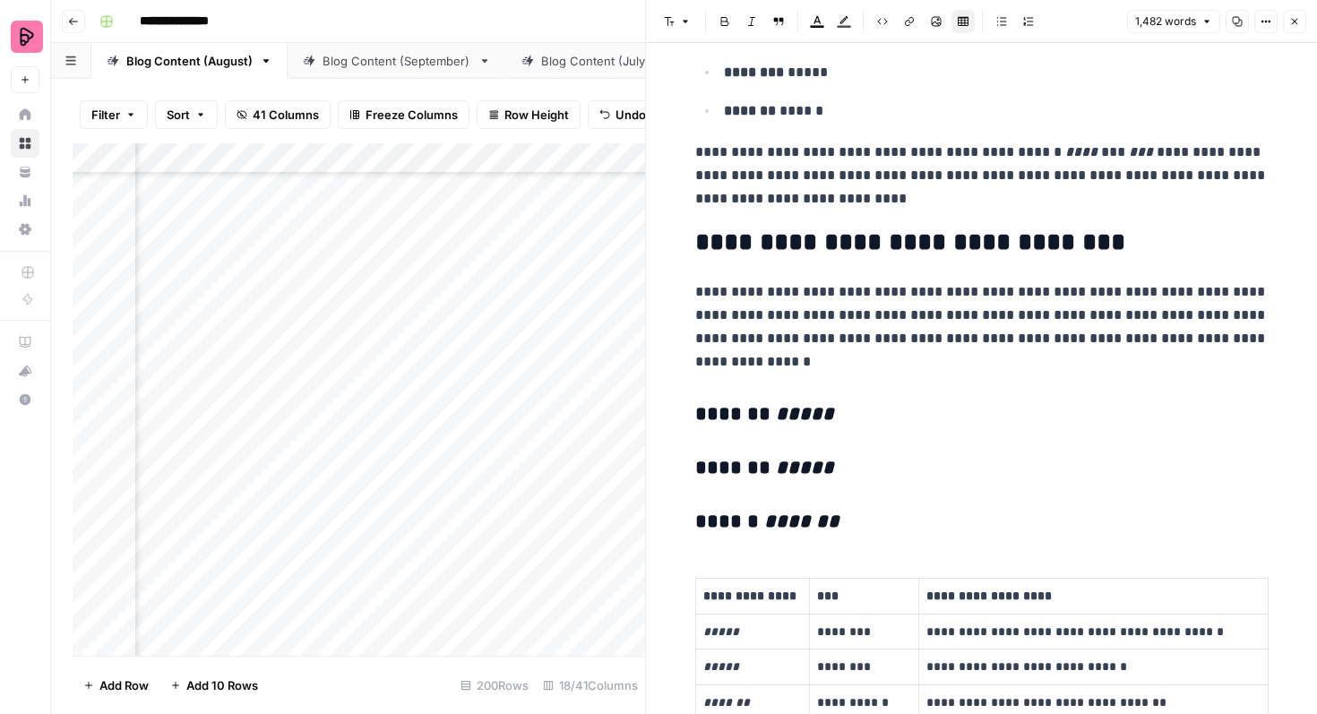
scroll to position [1979, 0]
drag, startPoint x: 837, startPoint y: 525, endPoint x: 669, endPoint y: 384, distance: 220.1
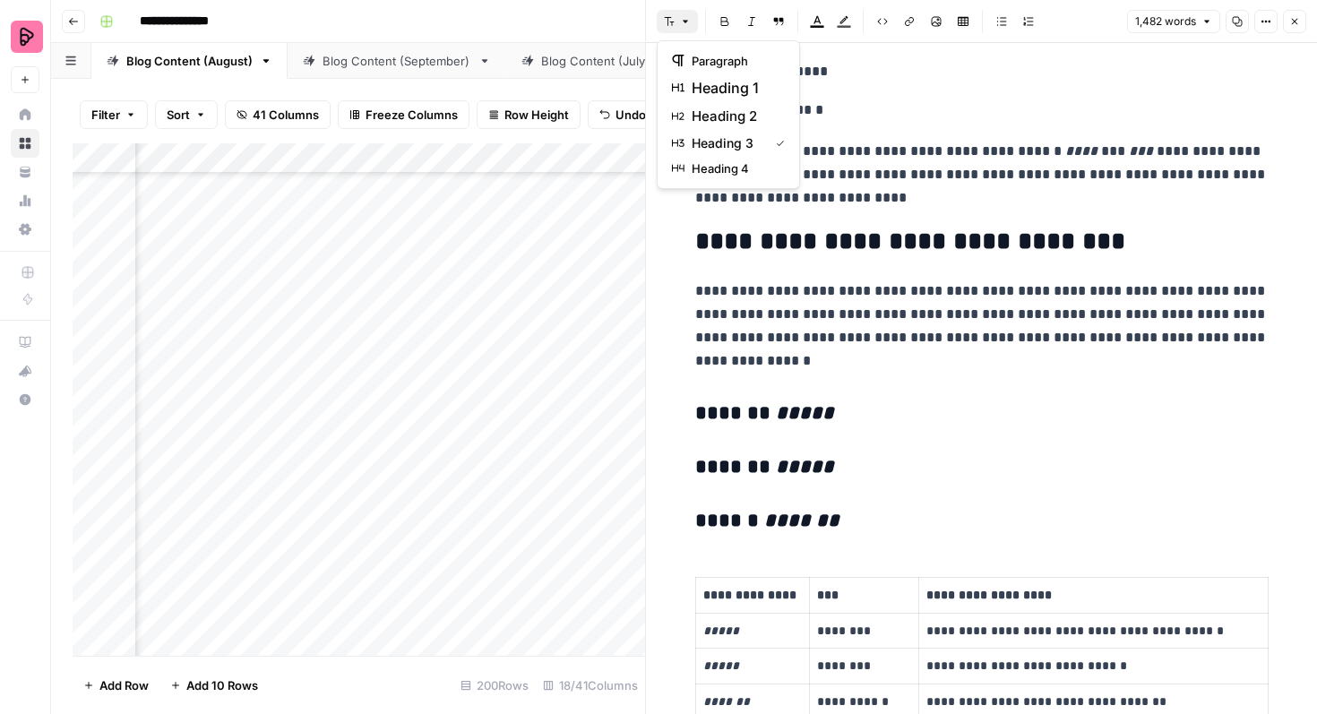
click at [690, 25] on icon "button" at bounding box center [685, 21] width 11 height 11
click at [693, 57] on span "paragraph" at bounding box center [735, 61] width 86 height 18
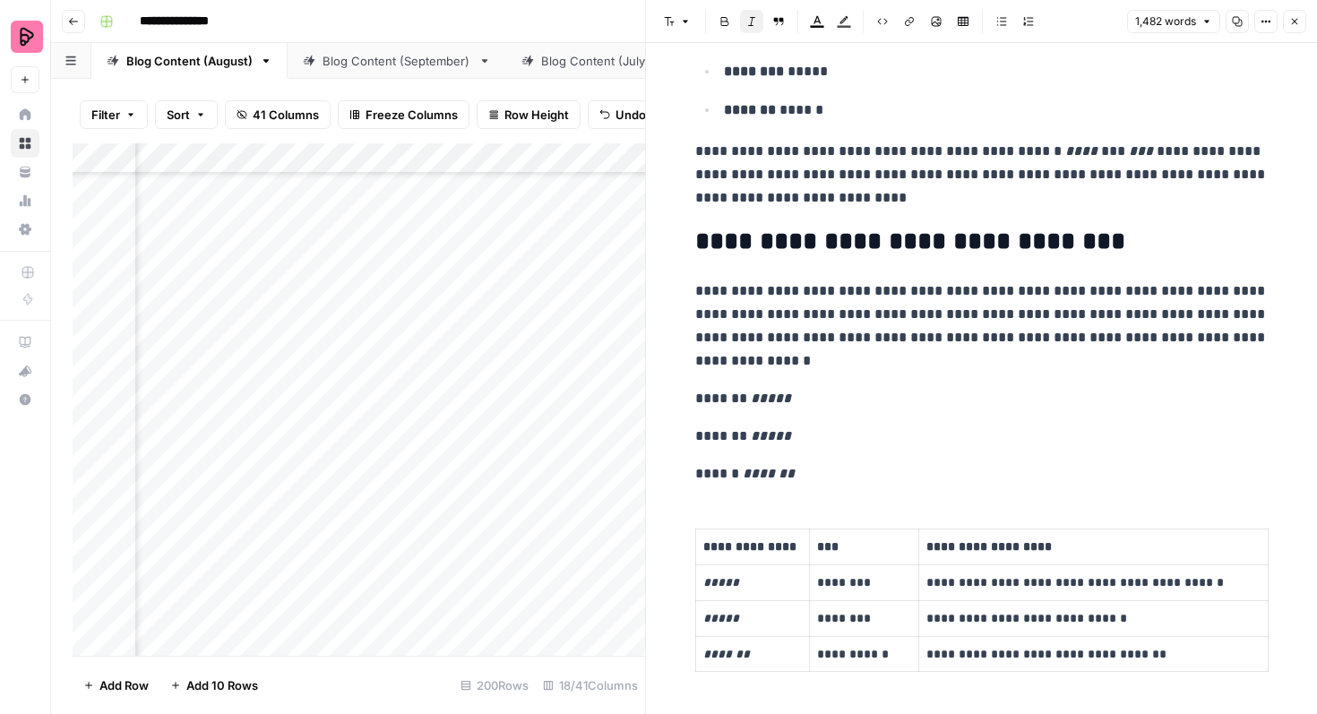
click at [881, 463] on p "****** *******" at bounding box center [982, 473] width 574 height 23
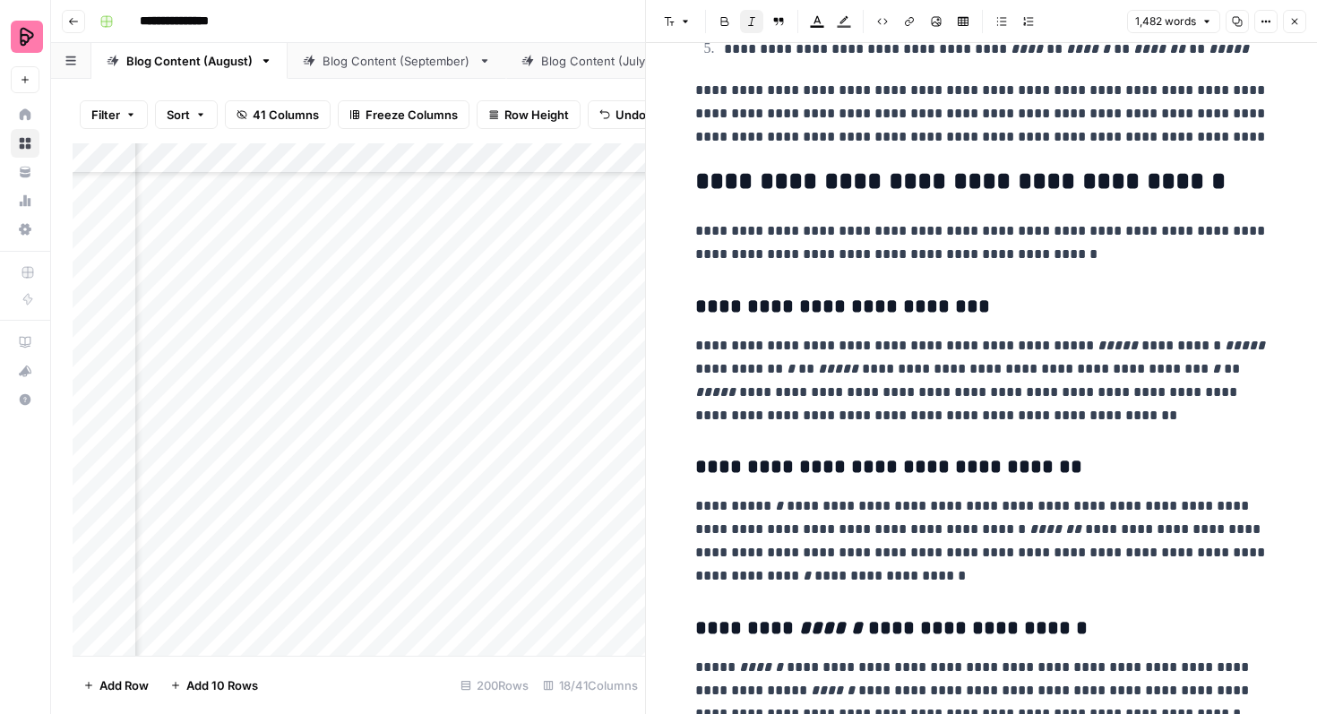
scroll to position [4543, 0]
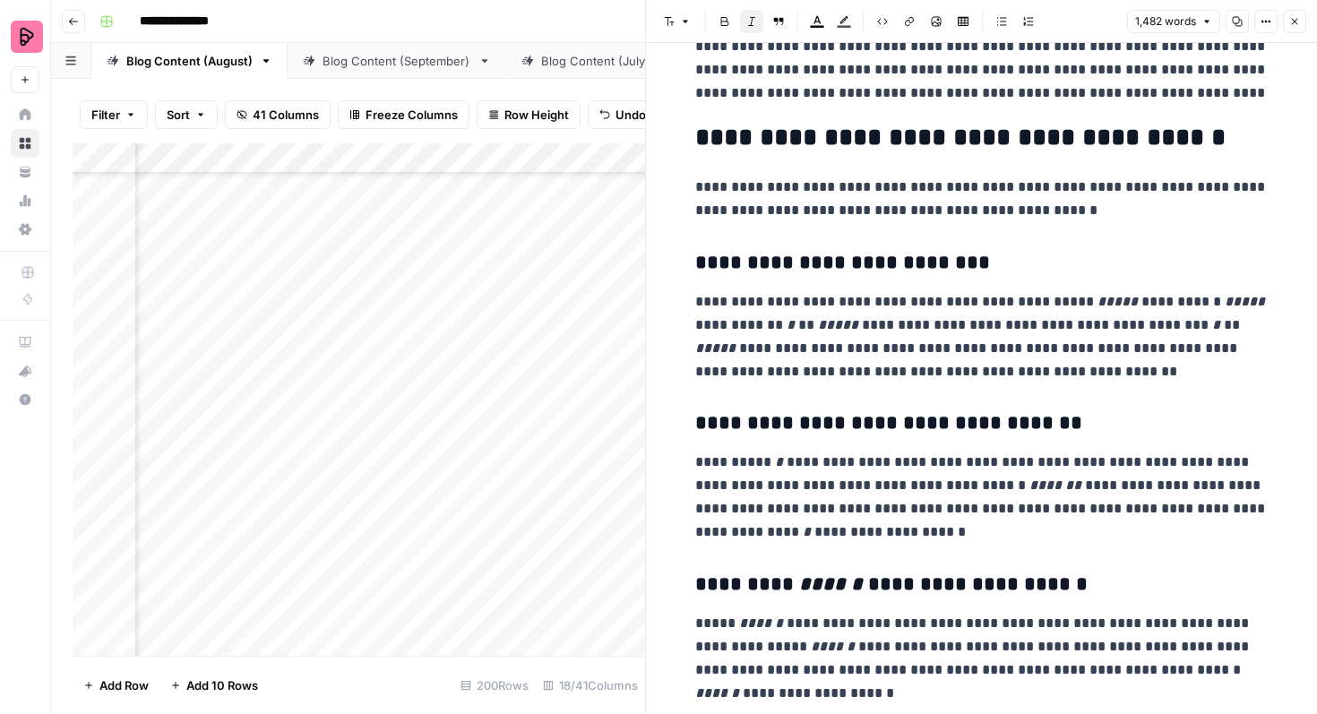
click at [1300, 35] on header "Font style Bold Italic Block quote Text color Highlight color Code block Link I…" at bounding box center [981, 21] width 671 height 43
click at [1298, 28] on button "Close" at bounding box center [1294, 21] width 23 height 23
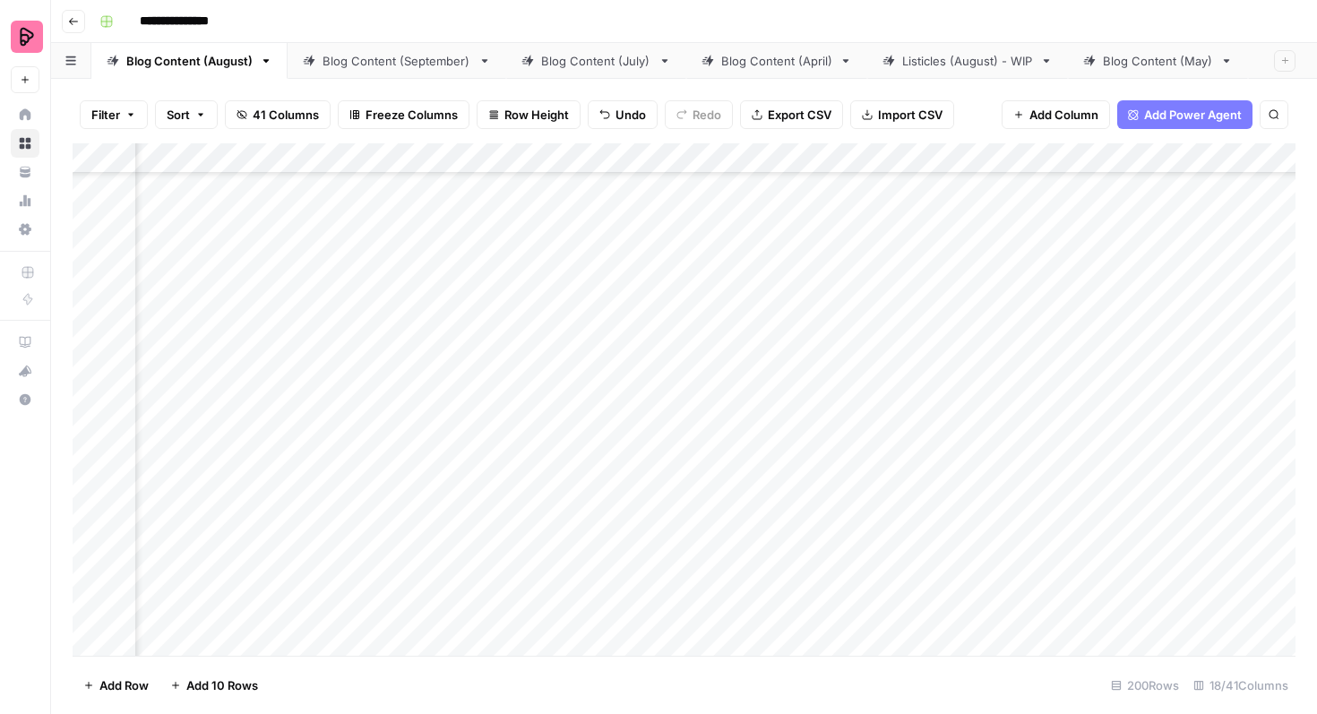
click at [618, 436] on div "Add Column" at bounding box center [684, 399] width 1223 height 513
click at [629, 460] on div "Add Column" at bounding box center [684, 399] width 1223 height 513
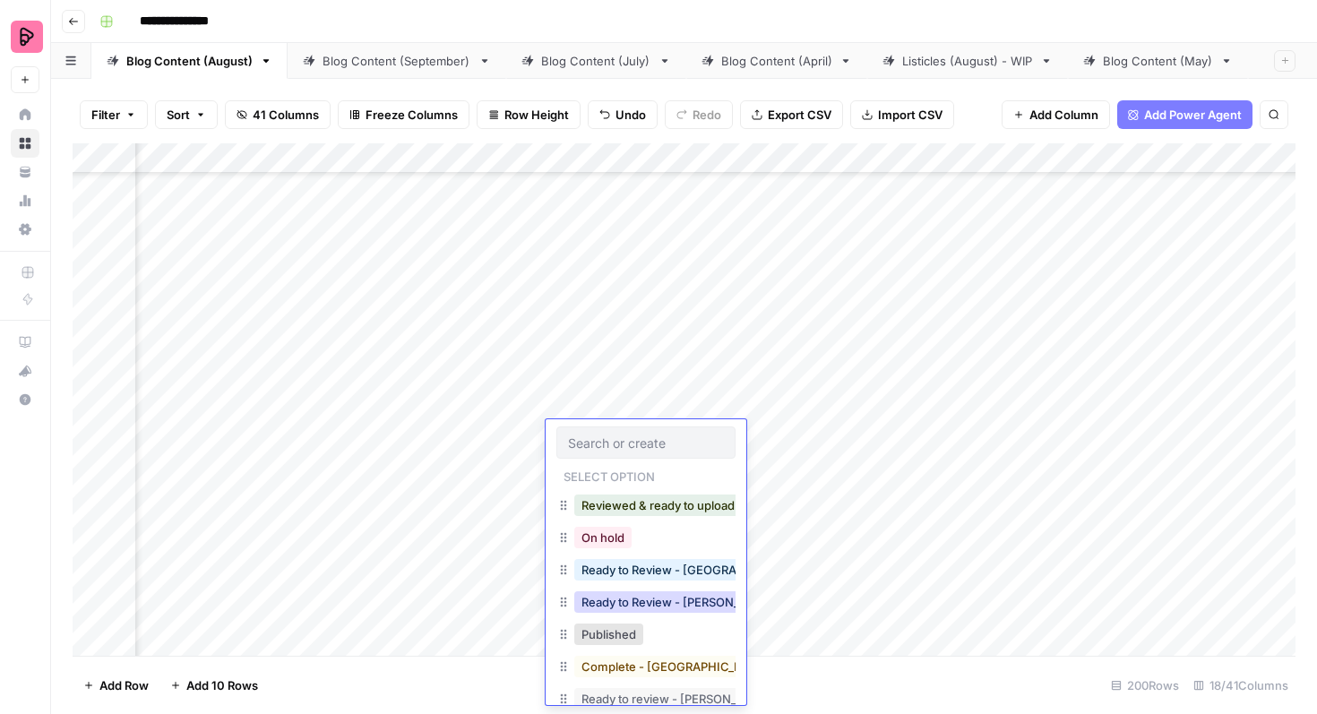
click at [654, 600] on button "Ready to Review - [PERSON_NAME]" at bounding box center [680, 603] width 212 height 22
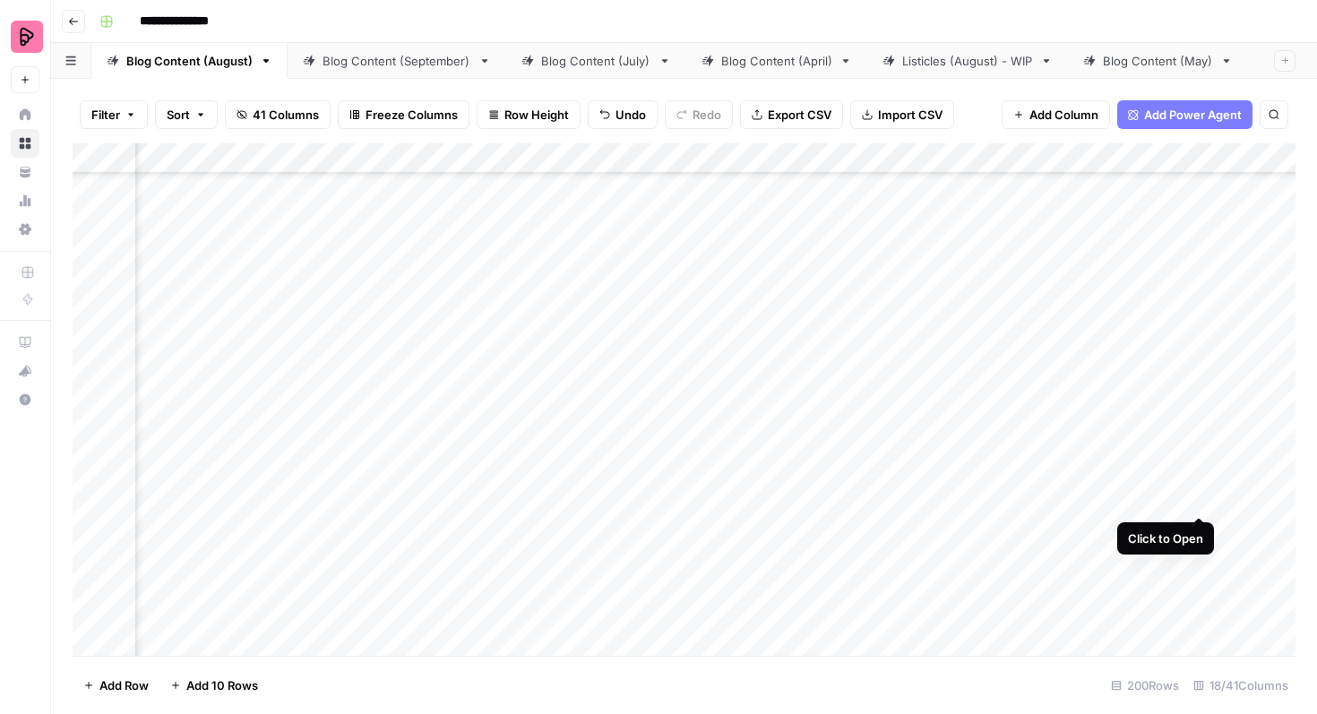
click at [1197, 482] on div "Add Column" at bounding box center [684, 399] width 1223 height 513
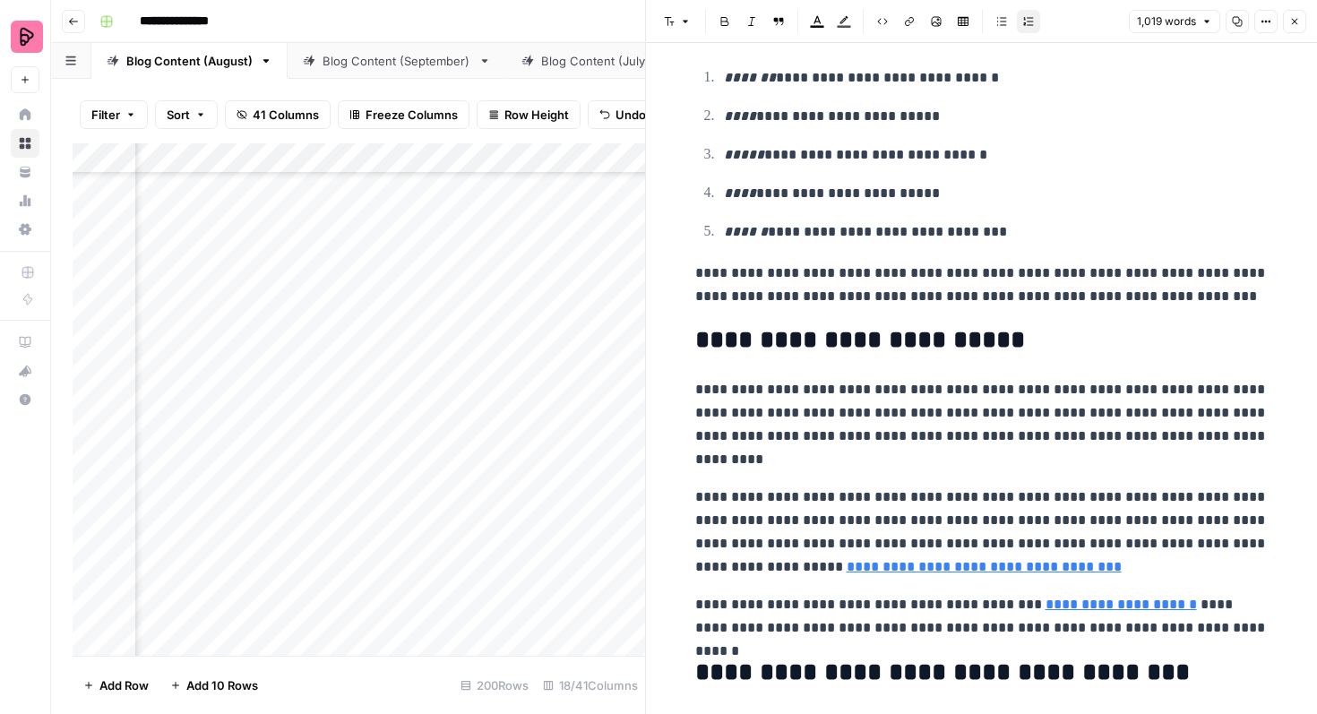
scroll to position [4219, 0]
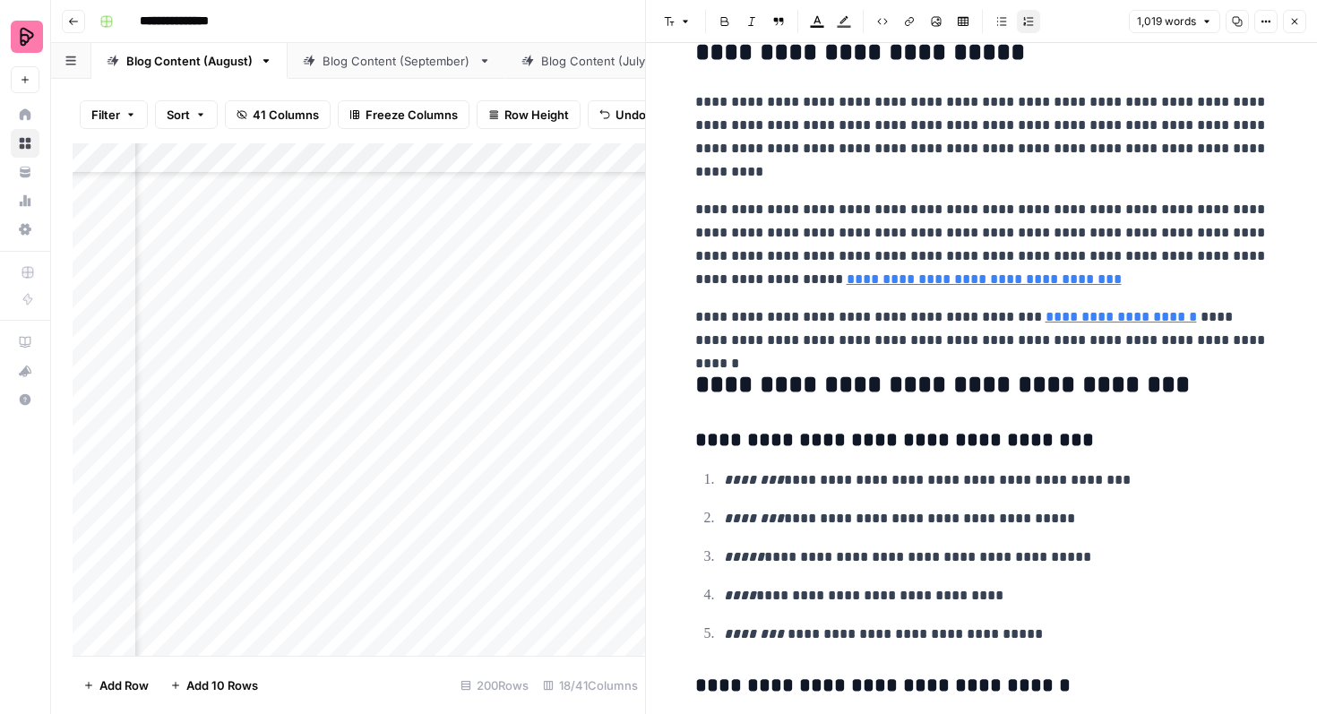
click at [1295, 22] on icon "button" at bounding box center [1295, 22] width 6 height 6
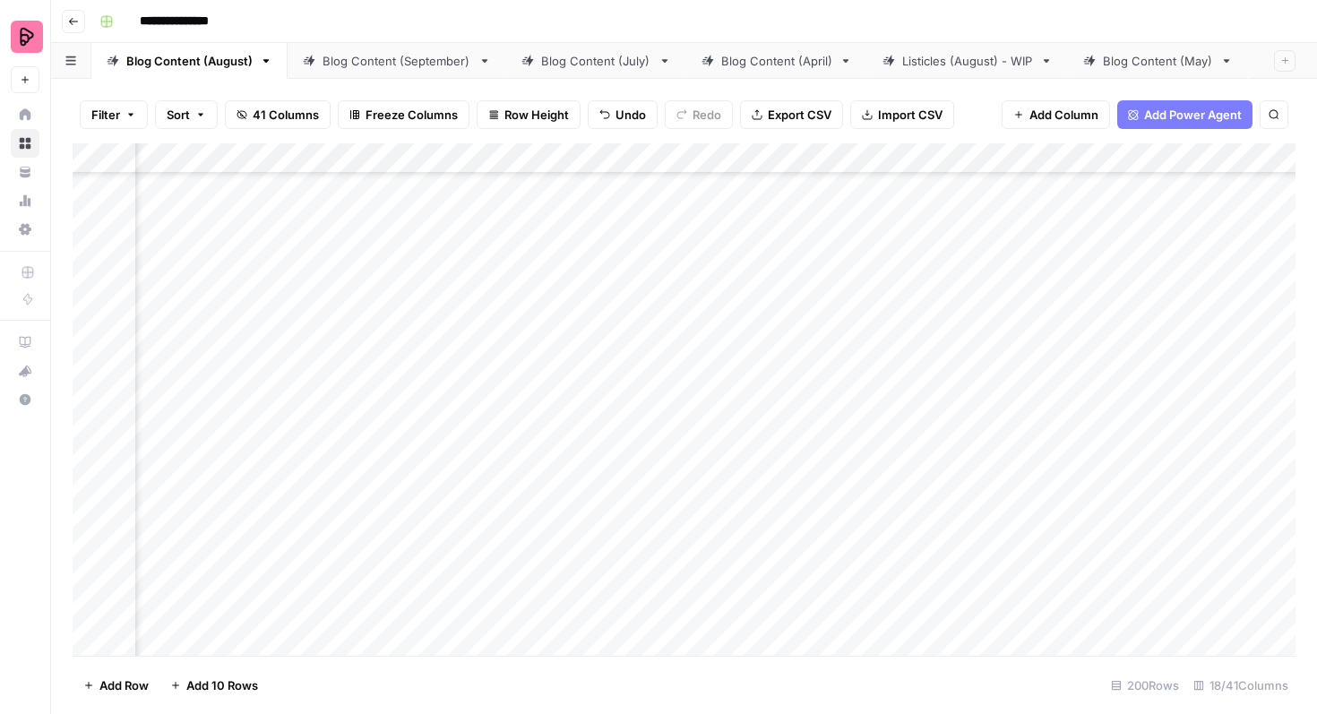
click at [615, 485] on div "Add Column" at bounding box center [684, 399] width 1223 height 513
click at [635, 491] on div "Add Column" at bounding box center [684, 399] width 1223 height 513
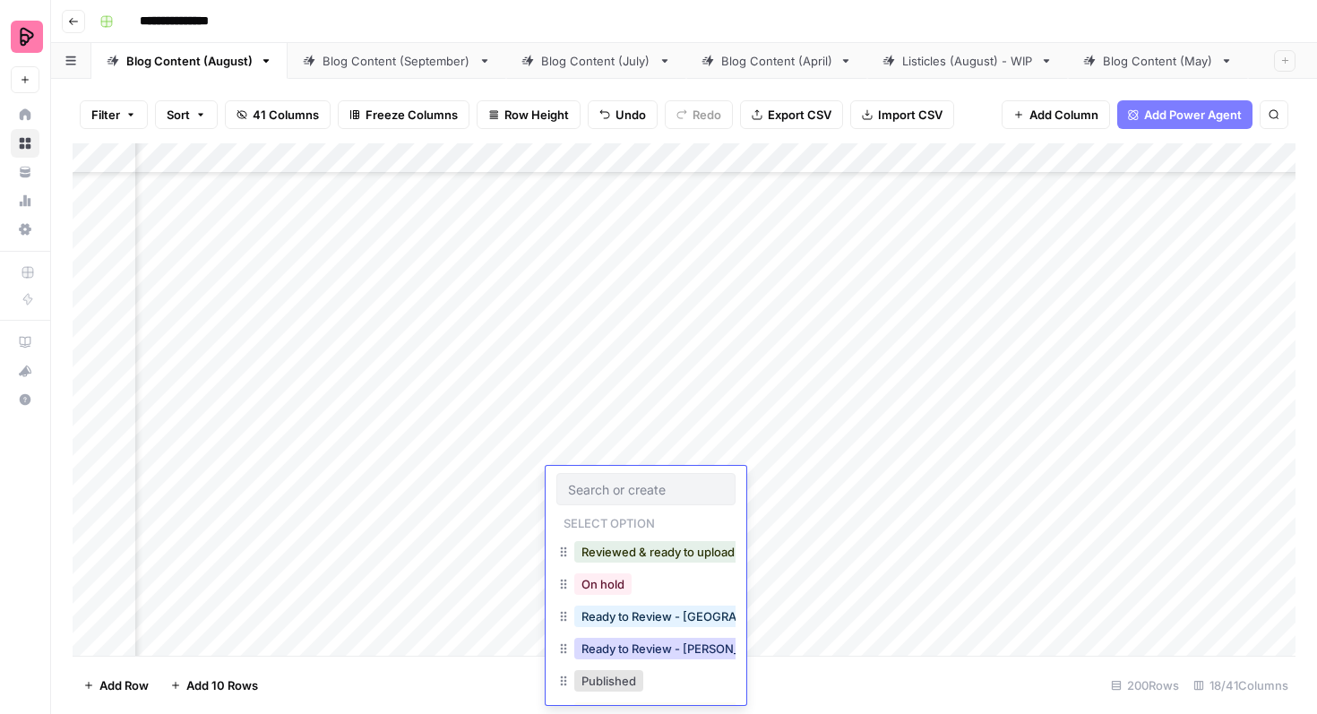
click at [645, 646] on button "Ready to Review - [PERSON_NAME]" at bounding box center [680, 649] width 212 height 22
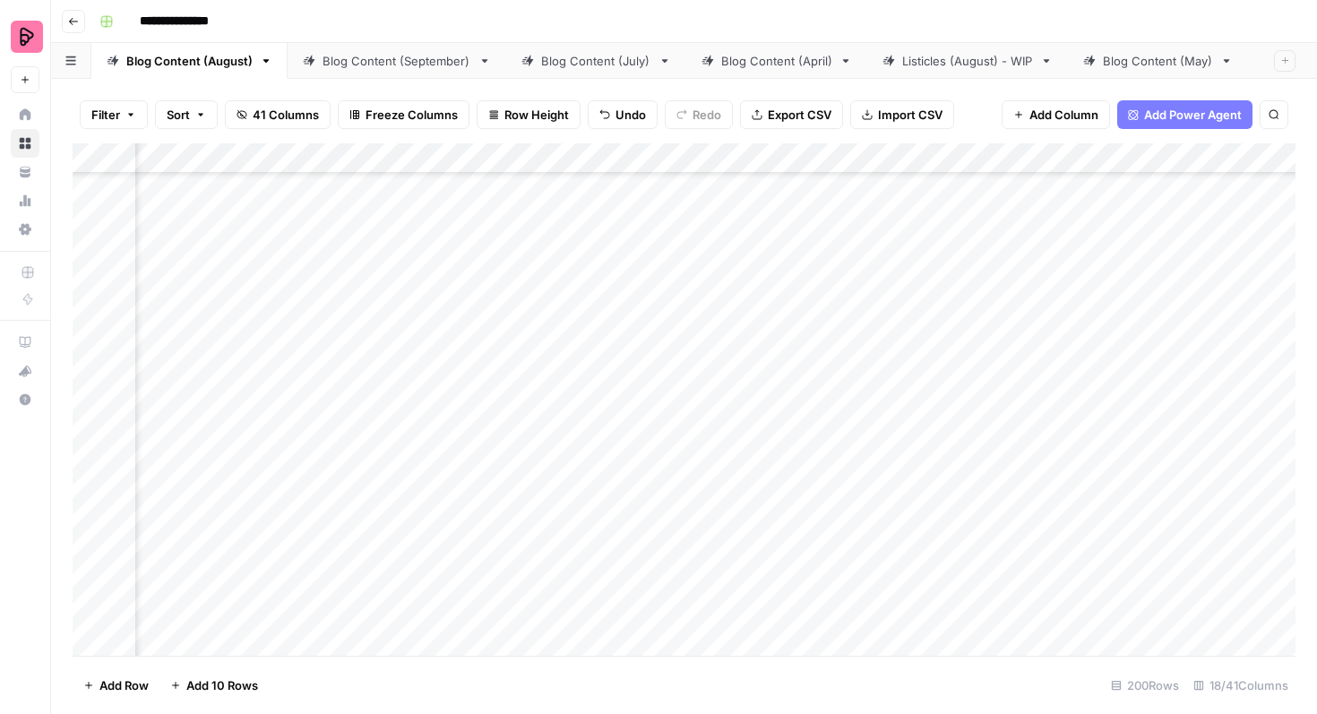
click at [1199, 525] on div "Add Column" at bounding box center [684, 399] width 1223 height 513
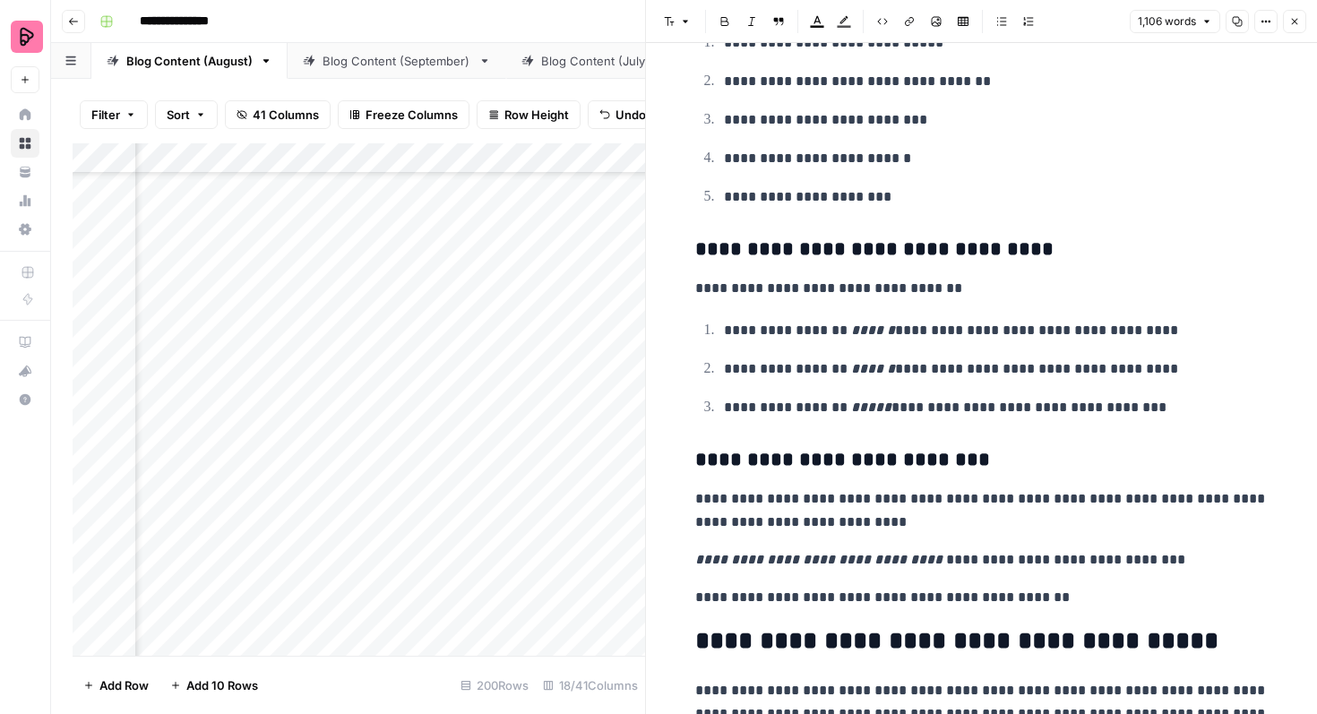
scroll to position [3272, 0]
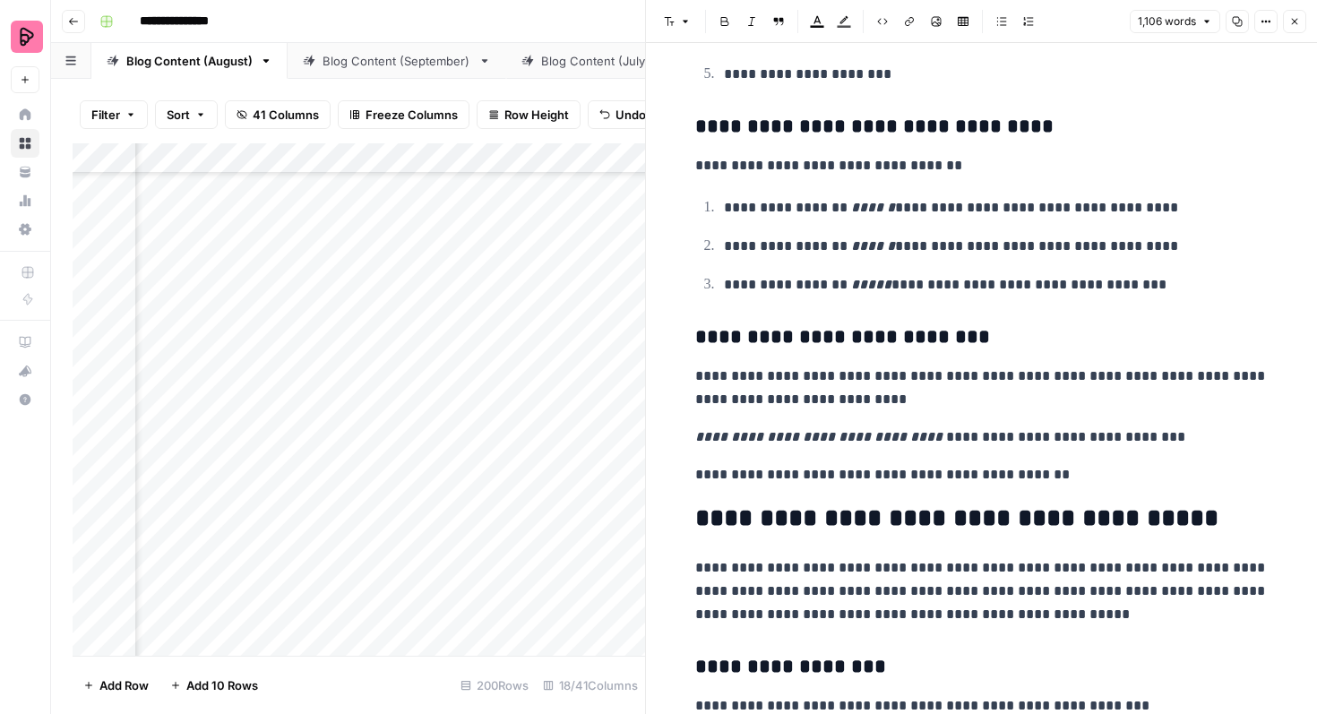
click at [1284, 28] on button "Close" at bounding box center [1294, 21] width 23 height 23
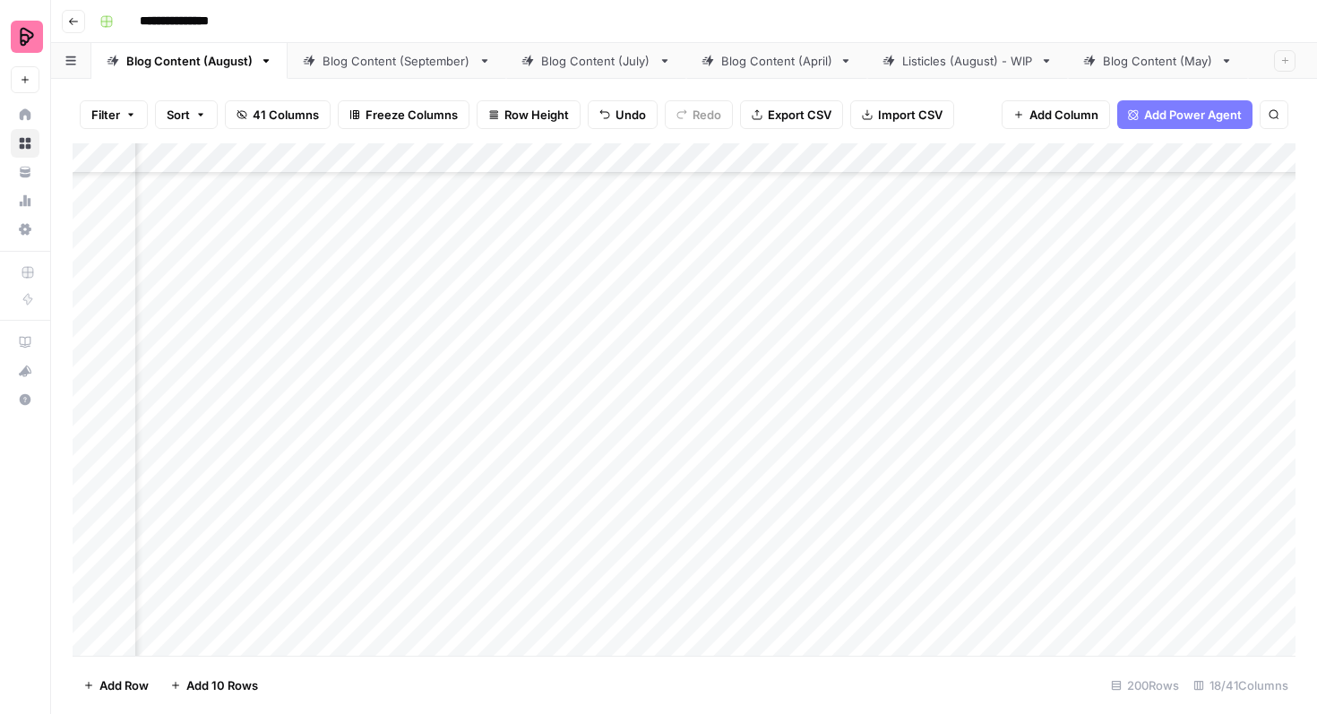
click at [642, 534] on div "Add Column" at bounding box center [684, 399] width 1223 height 513
click at [652, 534] on div "Add Column" at bounding box center [684, 399] width 1223 height 513
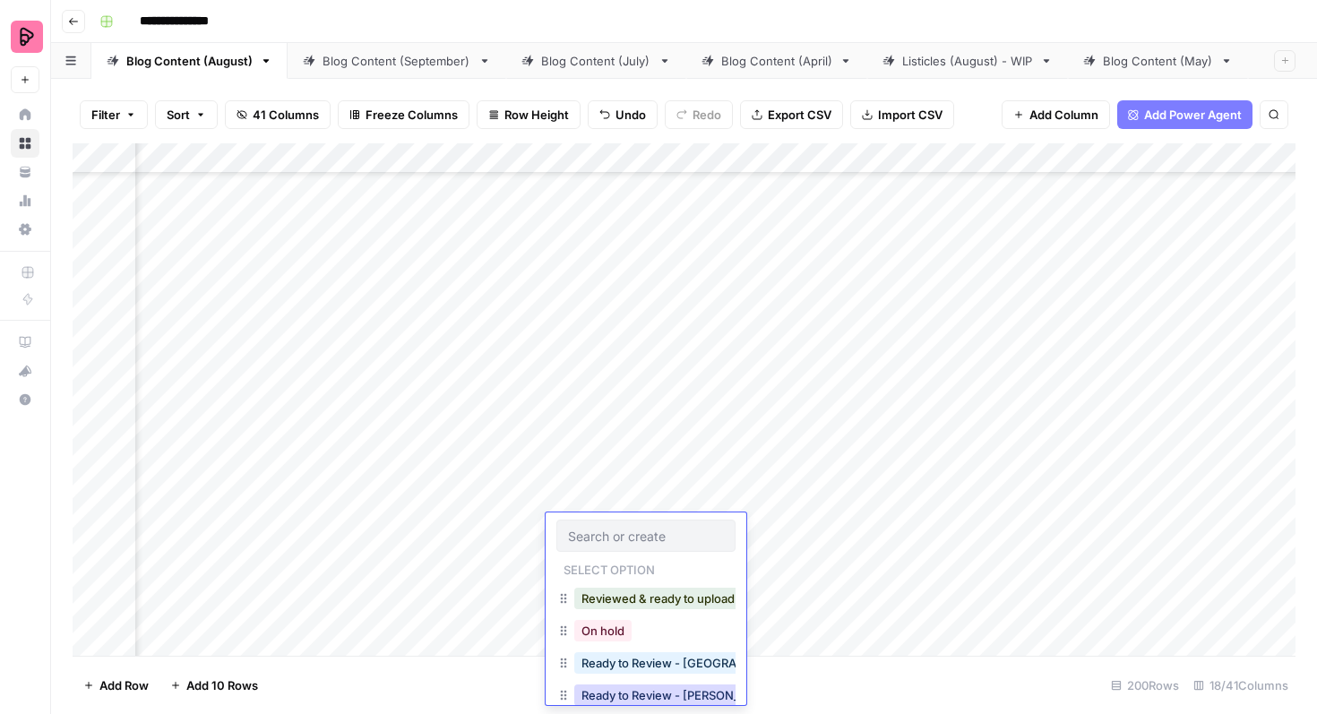
click at [669, 692] on button "Ready to Review - [PERSON_NAME]" at bounding box center [680, 696] width 212 height 22
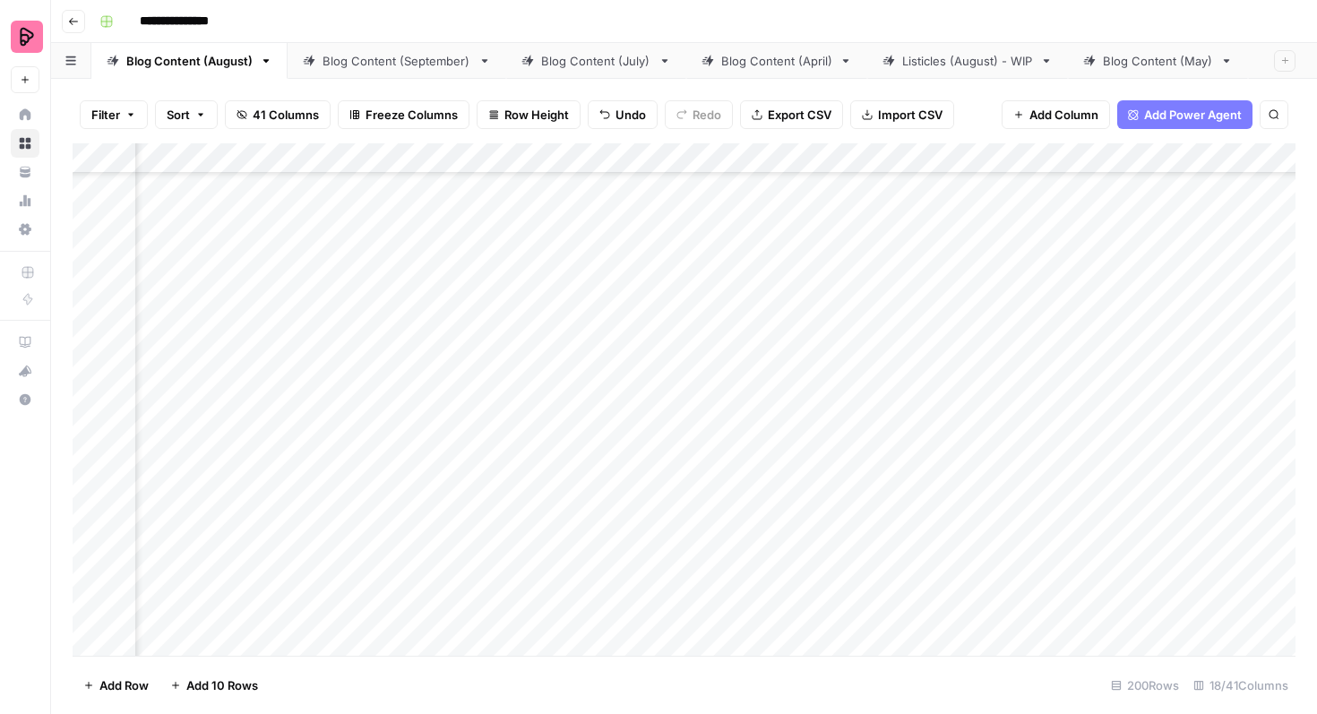
click at [1200, 577] on div "Add Column" at bounding box center [684, 399] width 1223 height 513
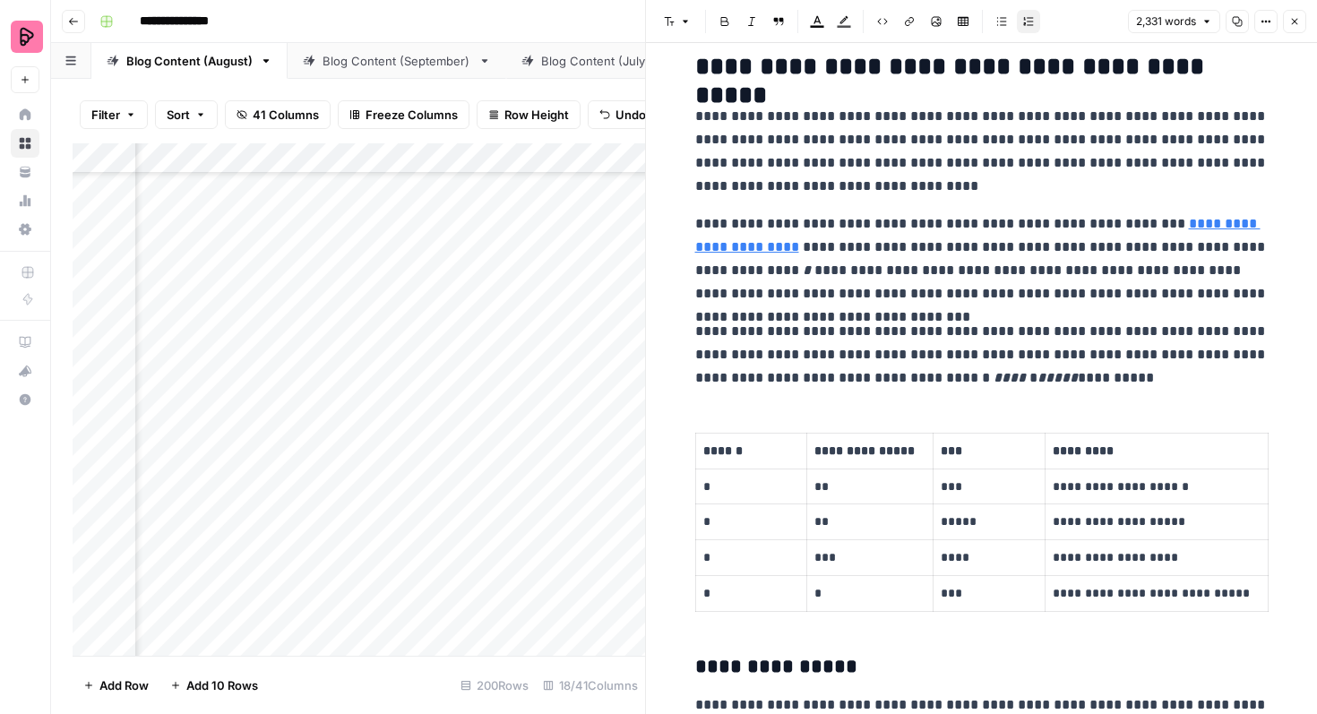
scroll to position [1593, 0]
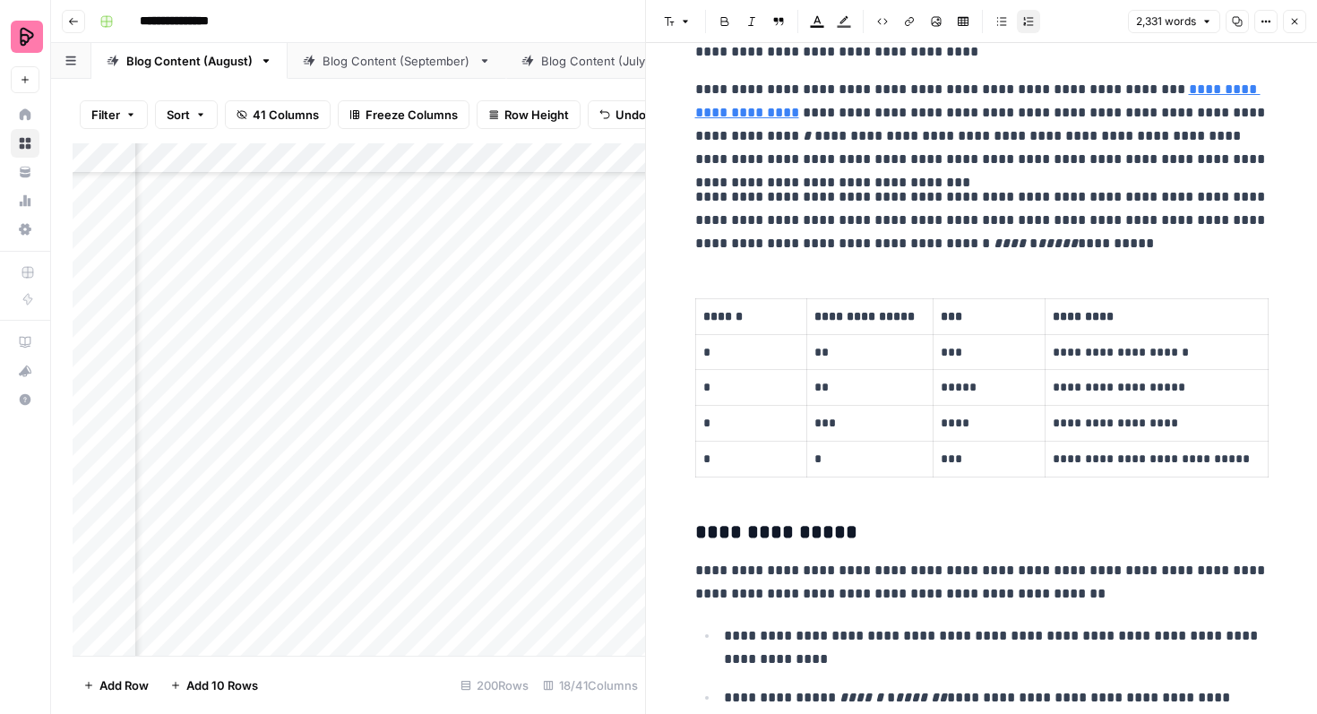
click at [1293, 21] on icon "button" at bounding box center [1295, 21] width 11 height 11
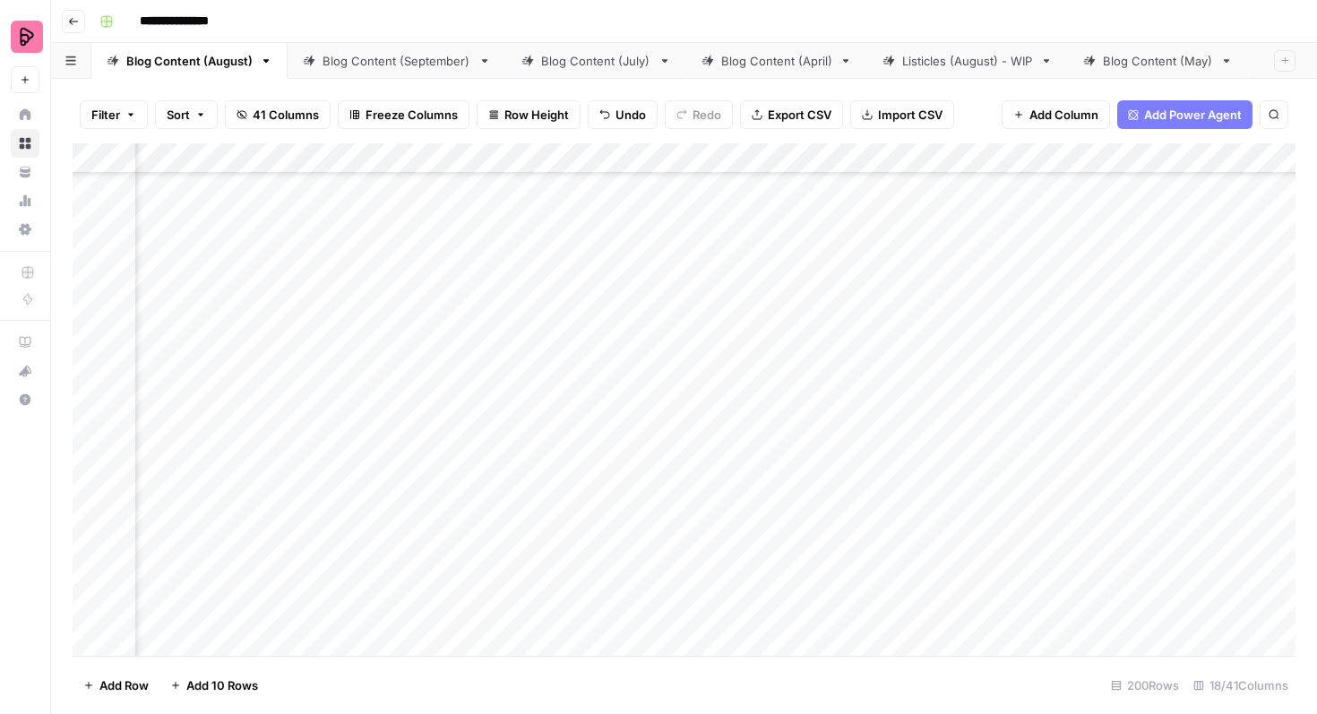
click at [665, 575] on div "Add Column" at bounding box center [684, 399] width 1223 height 513
click at [641, 577] on div "Add Column" at bounding box center [684, 399] width 1223 height 513
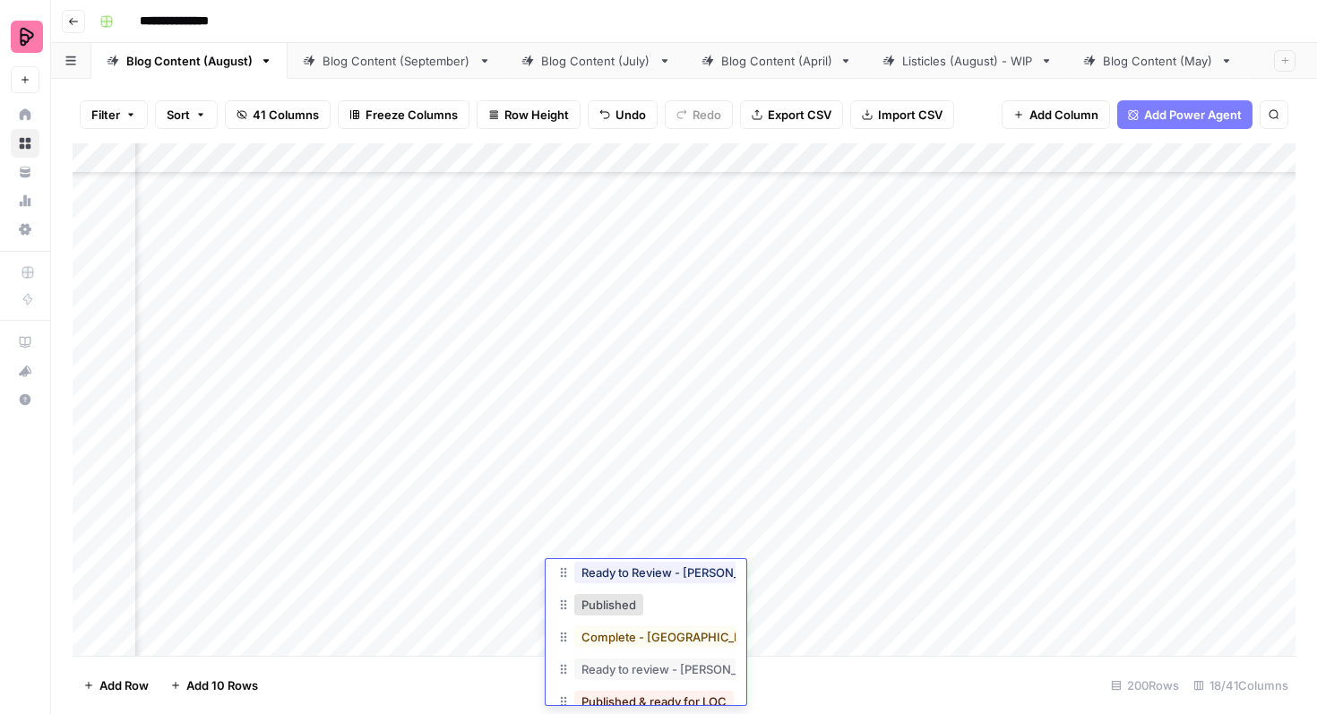
scroll to position [150, 0]
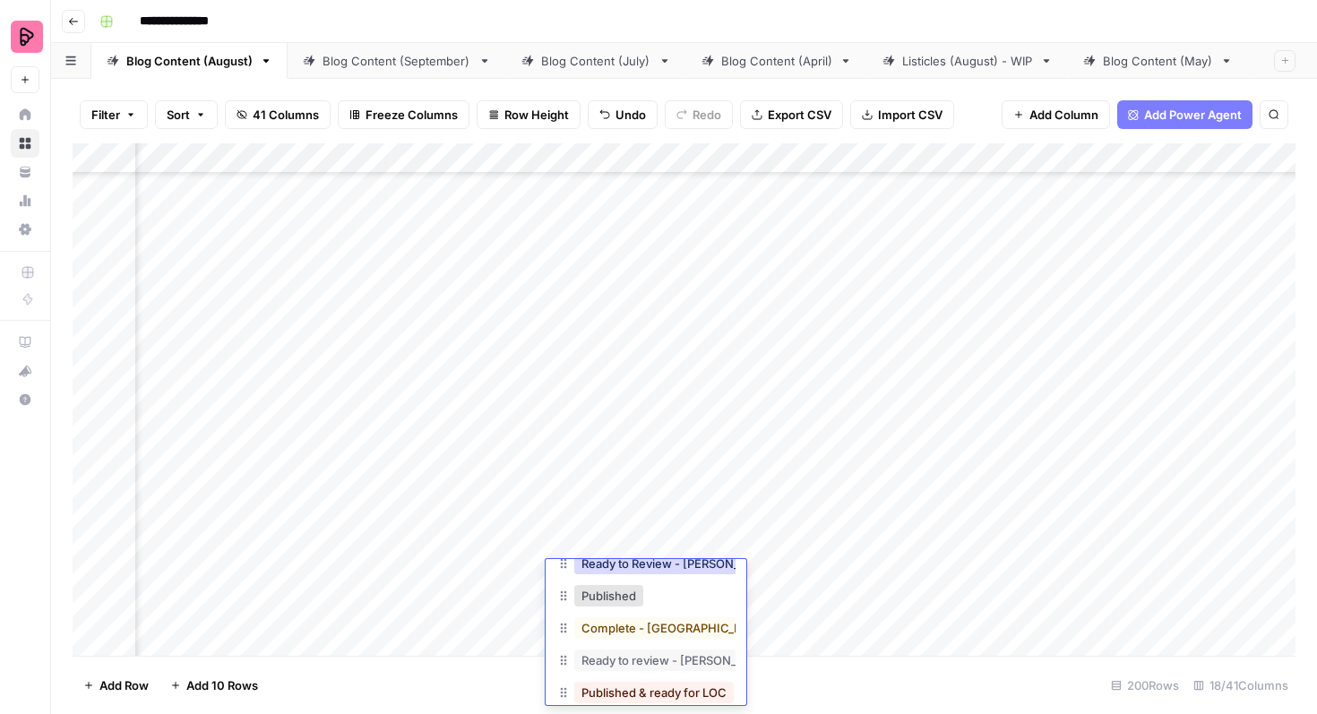
click at [679, 568] on button "Ready to Review - [PERSON_NAME]" at bounding box center [680, 564] width 212 height 22
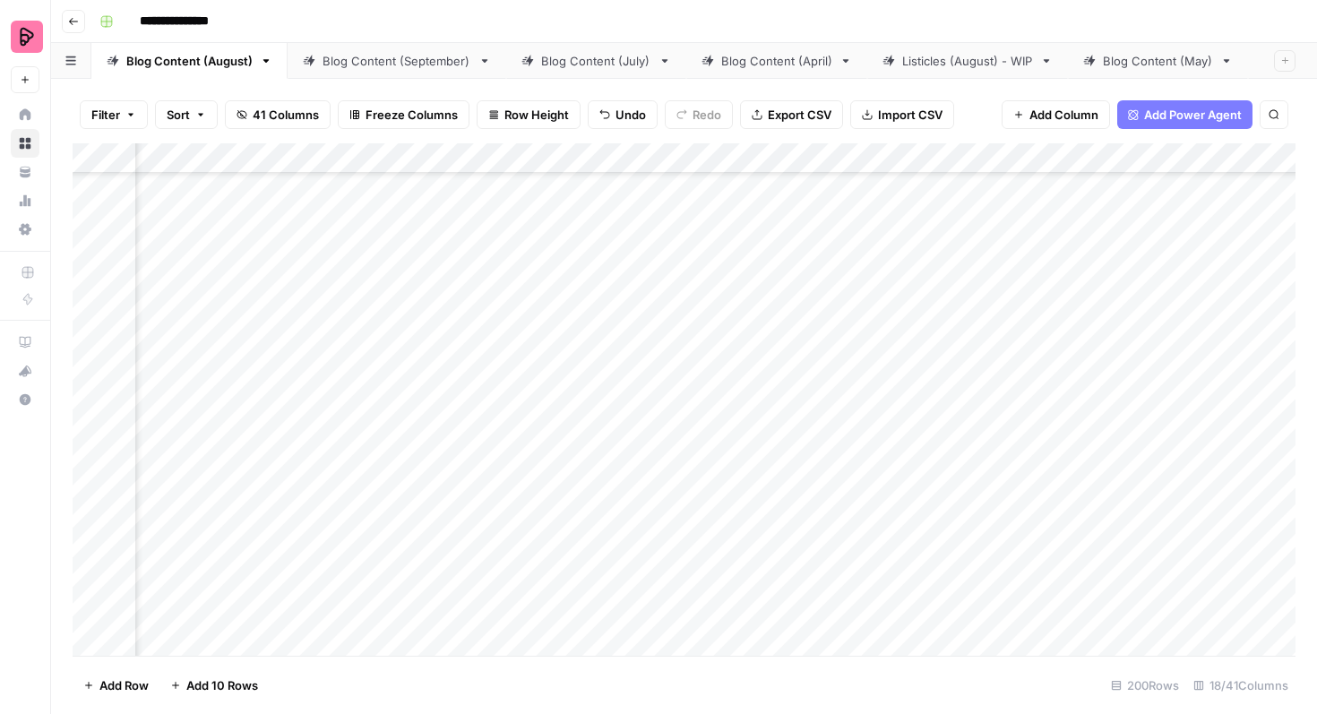
scroll to position [6340, 496]
